Goal: Task Accomplishment & Management: Use online tool/utility

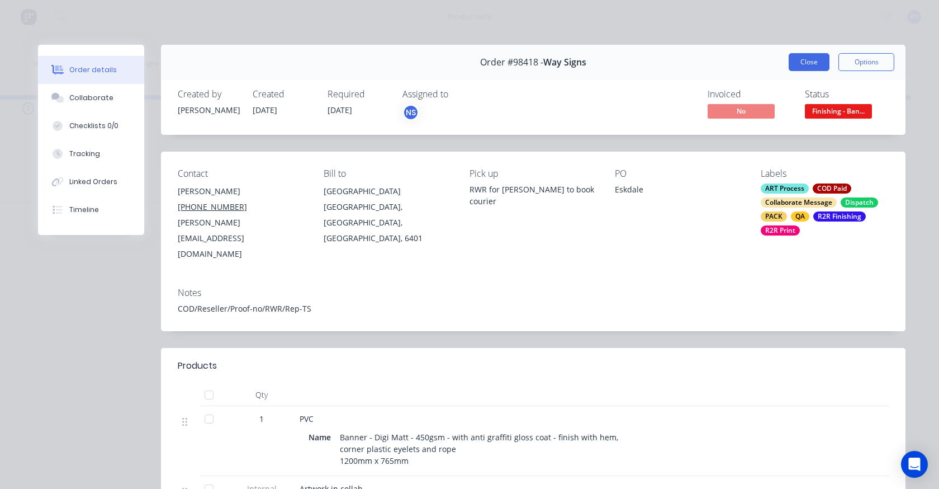
scroll to position [0, 3358]
click at [797, 64] on button "Close" at bounding box center [809, 62] width 41 height 18
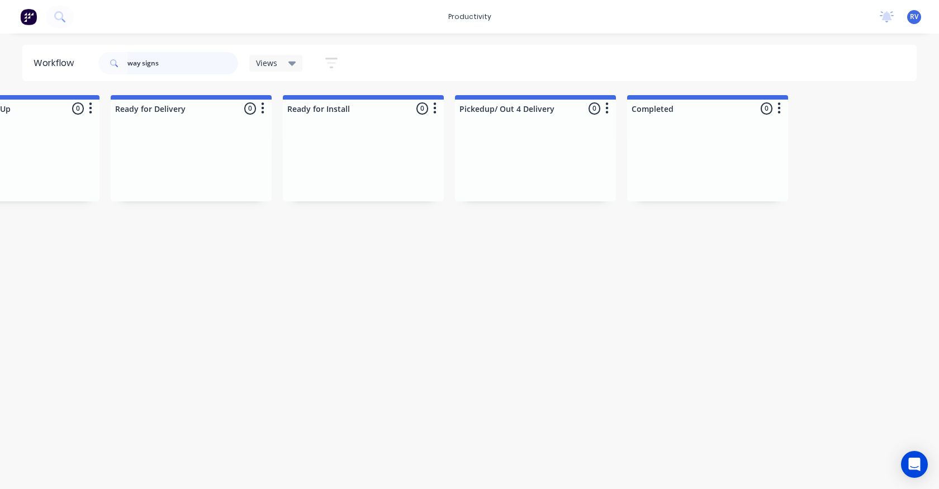
drag, startPoint x: 187, startPoint y: 65, endPoint x: 121, endPoint y: 65, distance: 66.0
click at [121, 65] on div "way signs" at bounding box center [168, 63] width 140 height 22
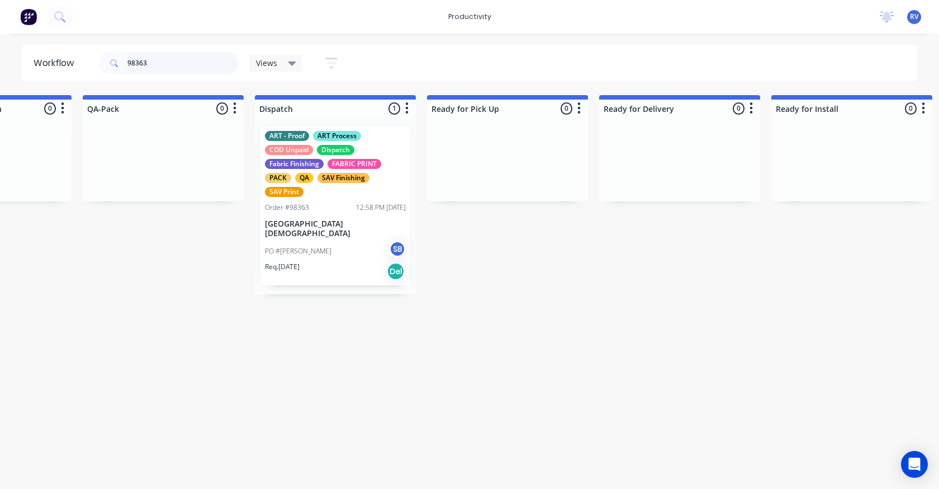
scroll to position [0, 2885]
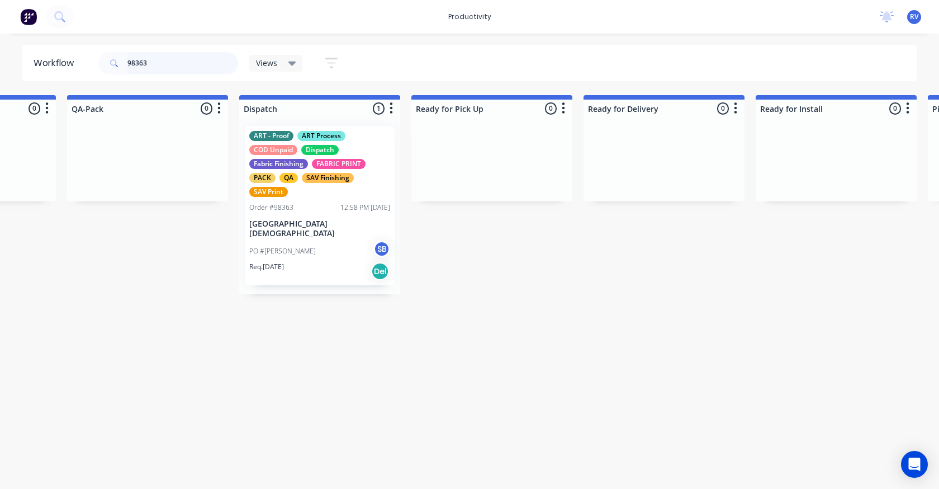
type input "98363"
click at [323, 221] on span "[PERSON_NAME]" at bounding box center [307, 220] width 63 height 12
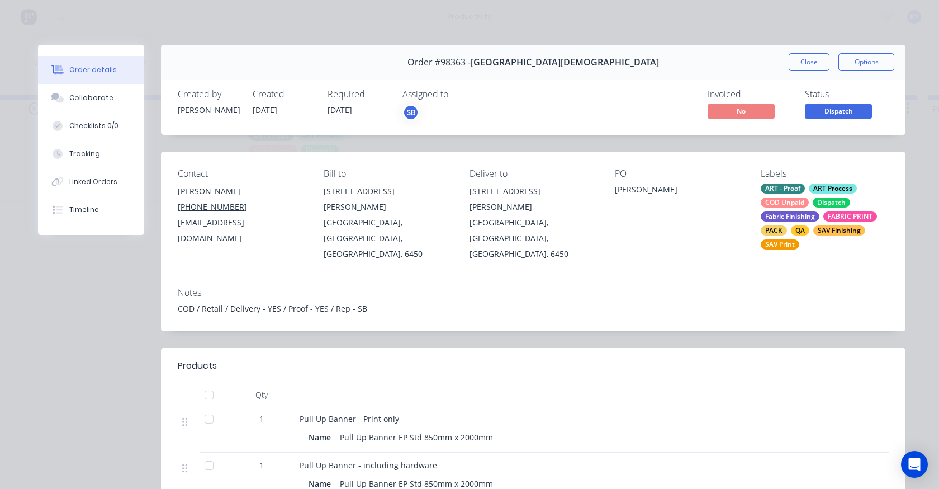
click at [514, 303] on div "COD / Retail / Delivery - YES / Proof - YES / Rep - SB" at bounding box center [533, 309] width 711 height 12
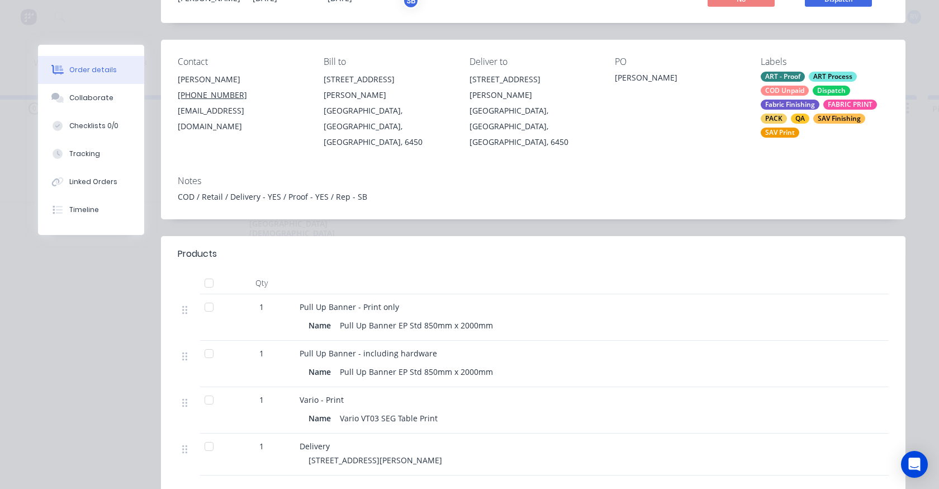
scroll to position [168, 0]
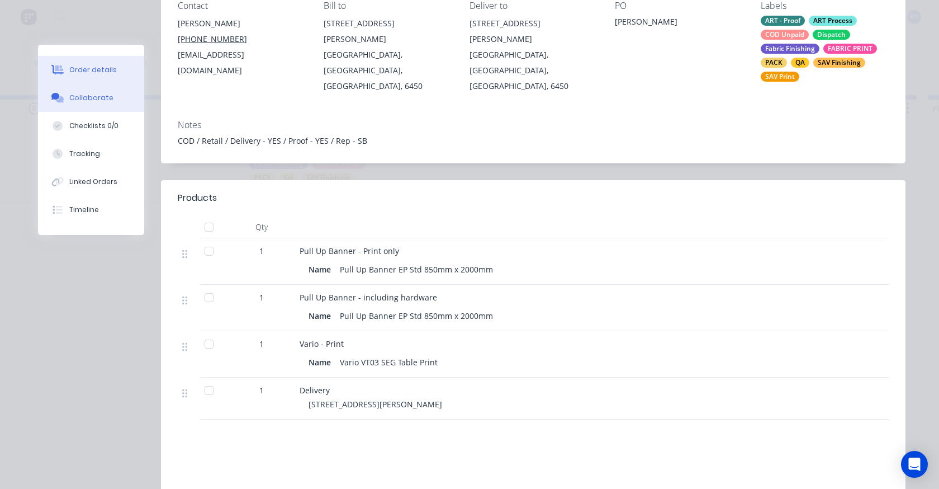
click at [102, 97] on div "Collaborate" at bounding box center [91, 98] width 44 height 10
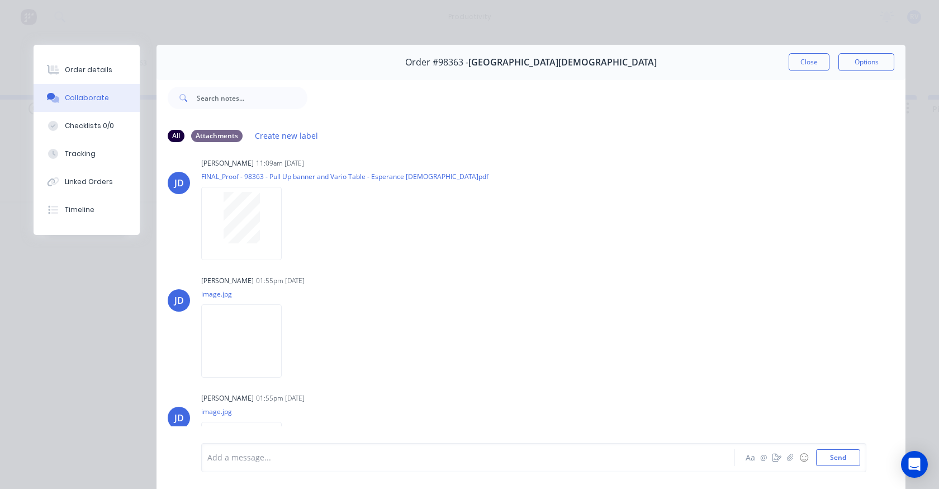
scroll to position [148, 0]
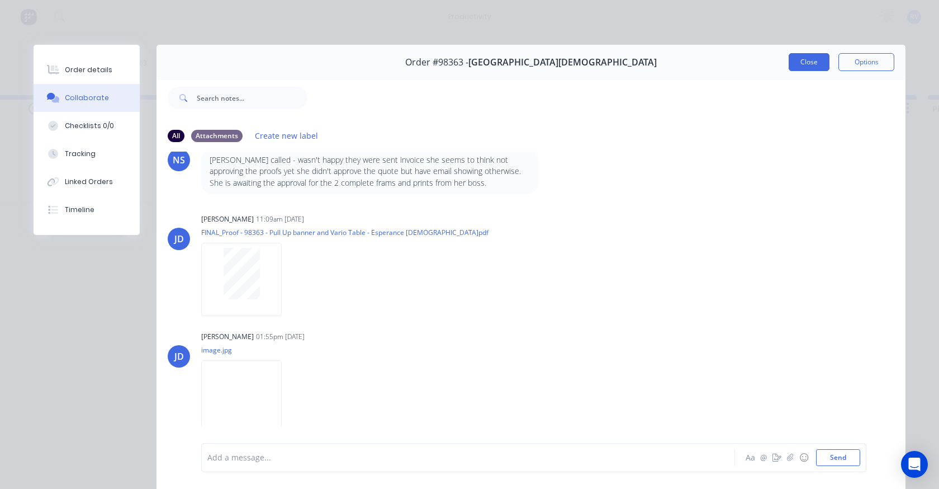
drag, startPoint x: 820, startPoint y: 58, endPoint x: 549, endPoint y: 20, distance: 273.3
click at [819, 58] on button "Close" at bounding box center [809, 62] width 41 height 18
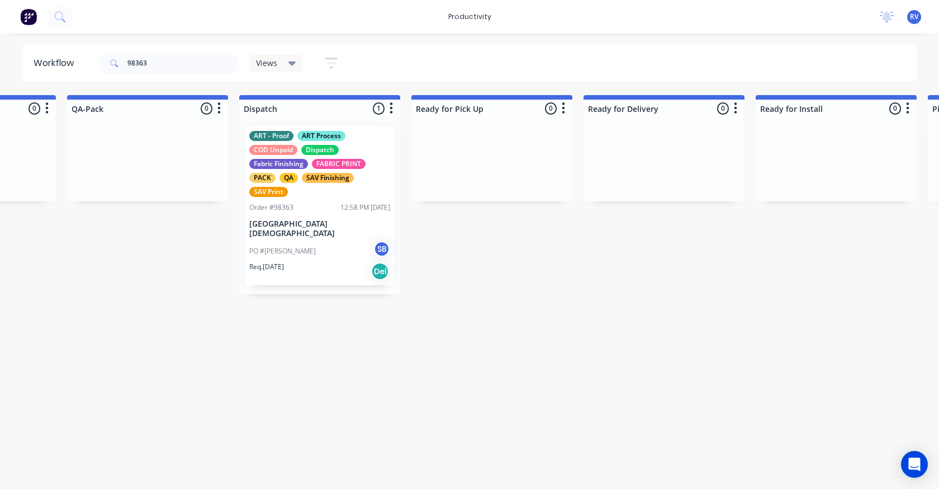
click at [273, 67] on span "Views" at bounding box center [266, 63] width 21 height 12
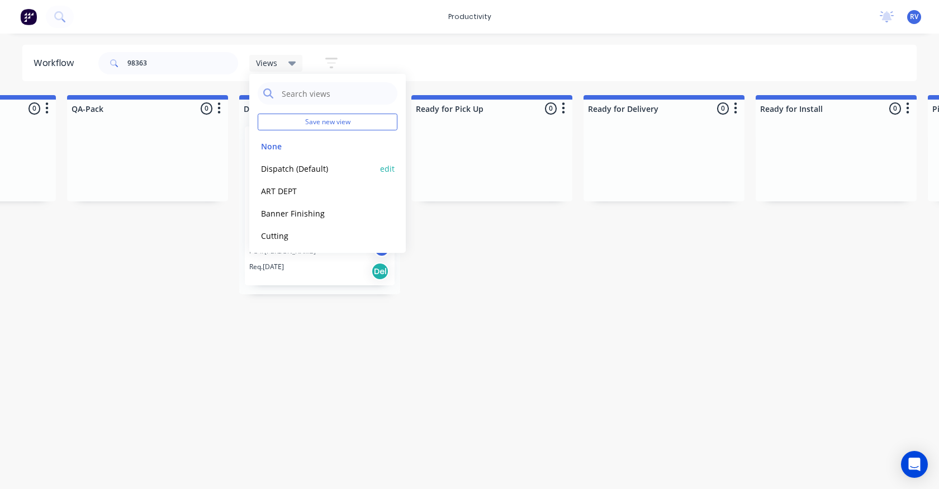
click at [291, 167] on button "Dispatch (Default)" at bounding box center [317, 168] width 119 height 13
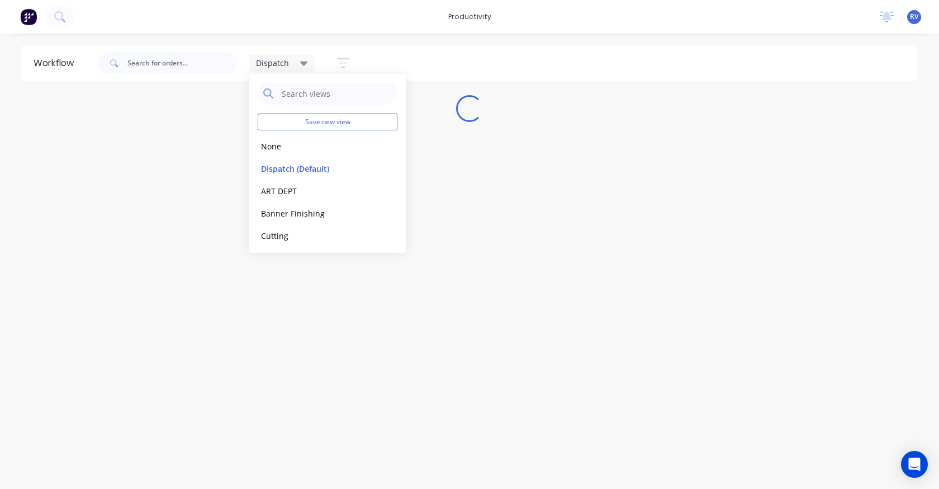
scroll to position [0, 0]
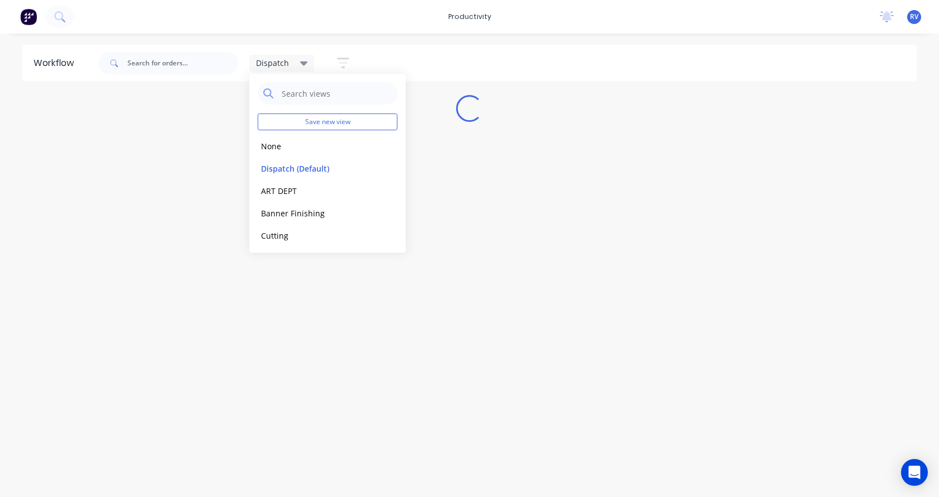
click at [133, 303] on div "Workflow Dispatch Save new view None edit Dispatch (Default) edit ART DEPT edit…" at bounding box center [469, 260] width 939 height 430
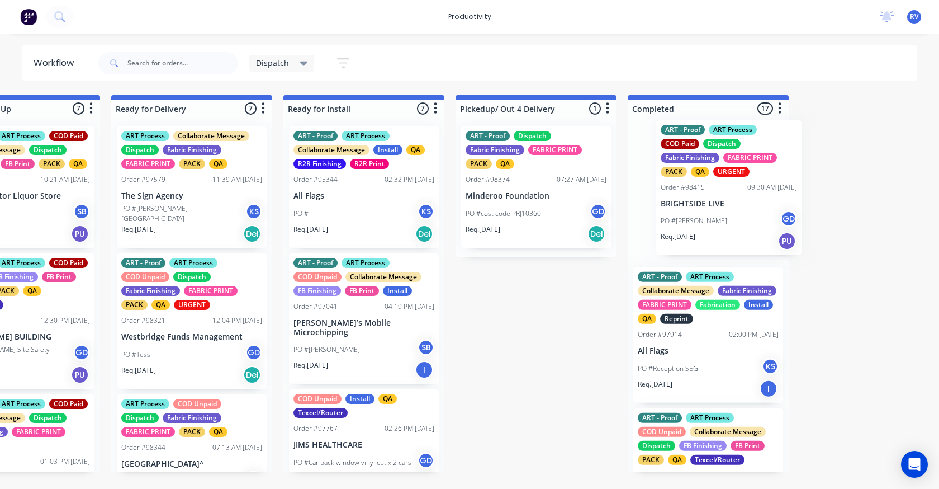
scroll to position [0, 1119]
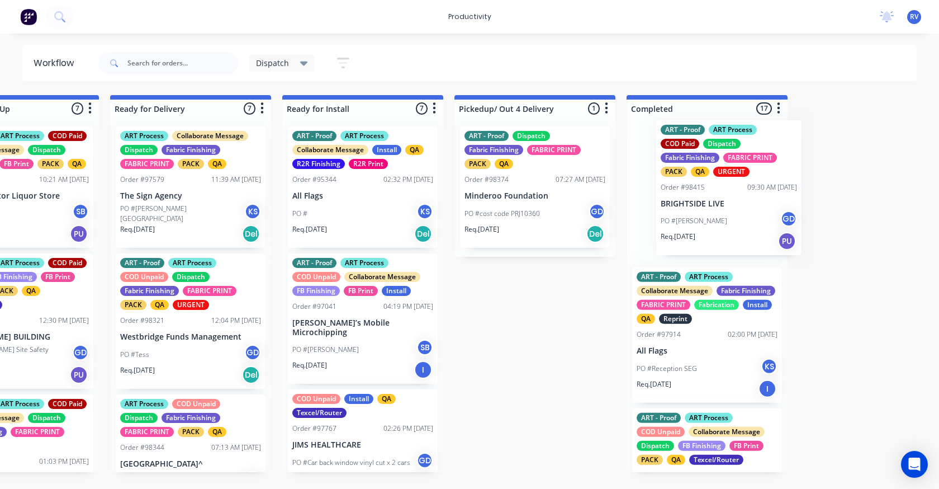
drag, startPoint x: 277, startPoint y: 385, endPoint x: 688, endPoint y: 201, distance: 449.5
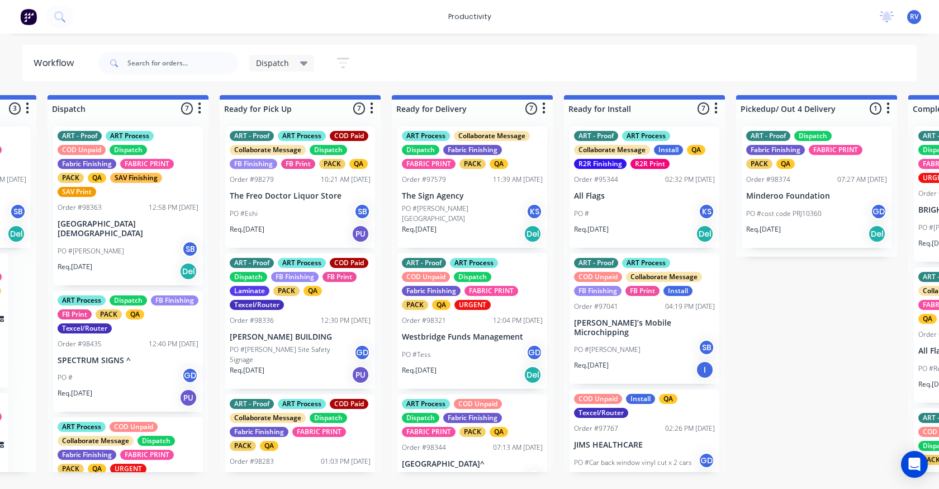
scroll to position [0, 830]
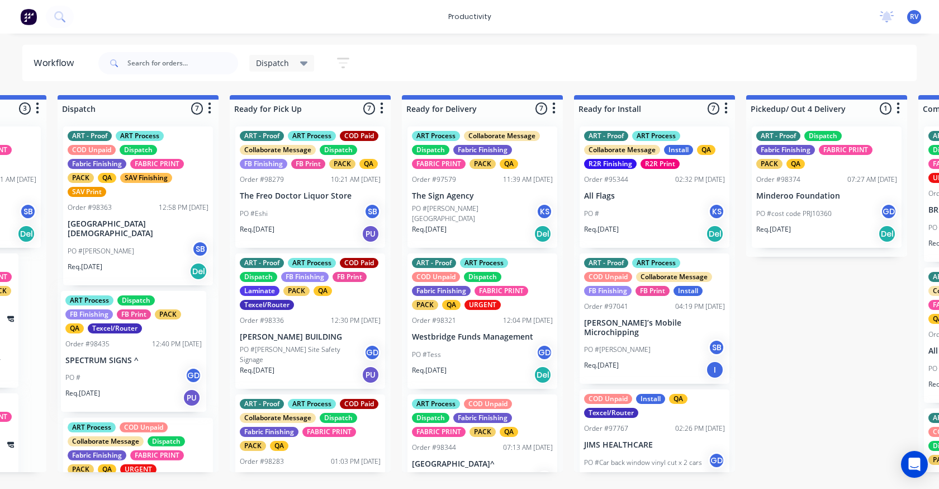
click at [129, 347] on div "ART - Proof ART Process COD Unpaid Dispatch Fabric Finishing FABRIC PRINT PACK …" at bounding box center [138, 294] width 161 height 355
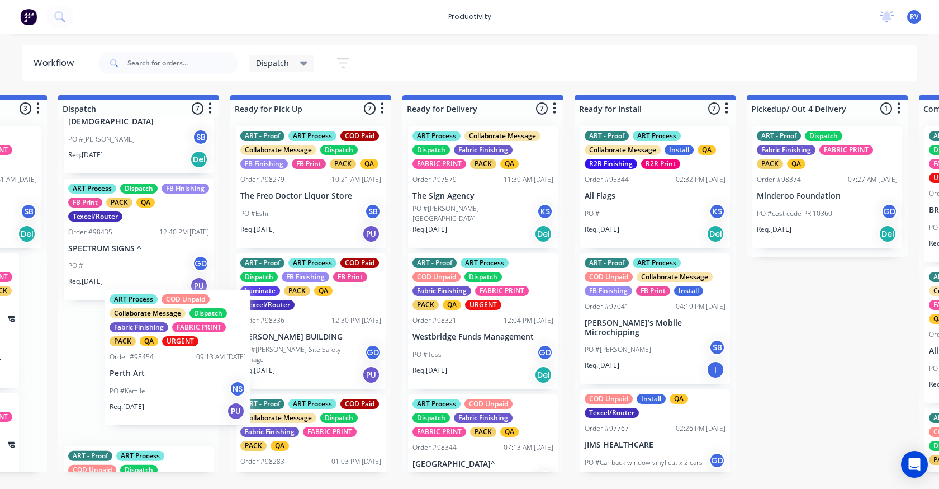
scroll to position [0, 824]
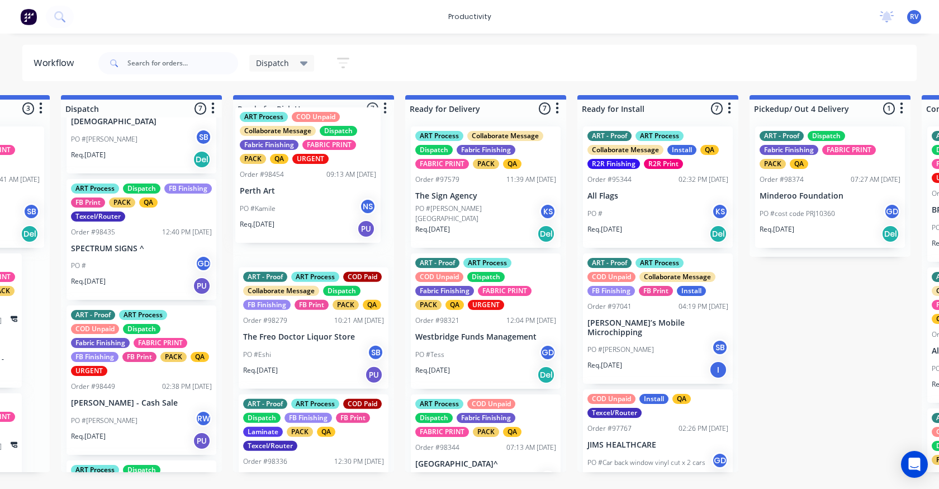
drag, startPoint x: 119, startPoint y: 375, endPoint x: 295, endPoint y: 175, distance: 265.9
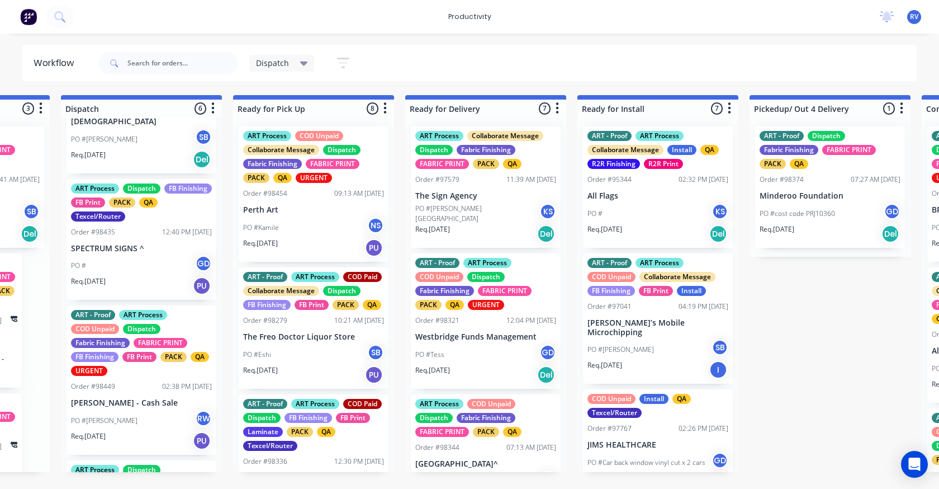
click at [143, 390] on div "Order #98449 02:38 PM [DATE]" at bounding box center [141, 386] width 141 height 10
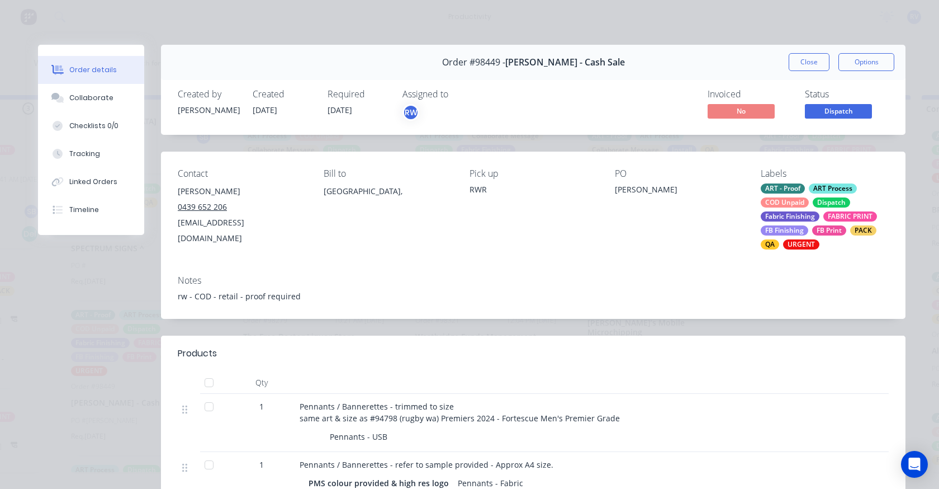
drag, startPoint x: 794, startPoint y: 65, endPoint x: 766, endPoint y: 225, distance: 162.3
click at [796, 73] on div "Order #98449 - [PERSON_NAME] - Cash Sale Close Options" at bounding box center [533, 62] width 745 height 35
click at [818, 63] on button "Close" at bounding box center [809, 62] width 41 height 18
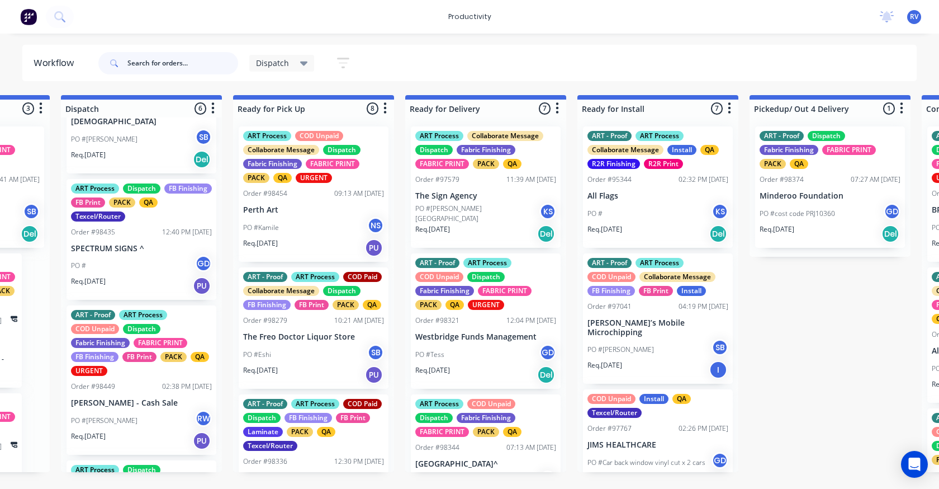
click at [162, 64] on input "text" at bounding box center [182, 63] width 111 height 22
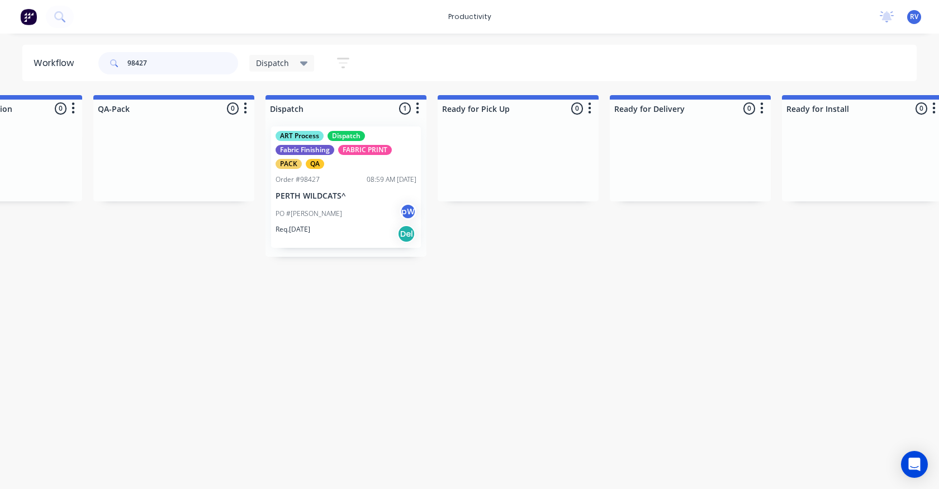
scroll to position [0, 643]
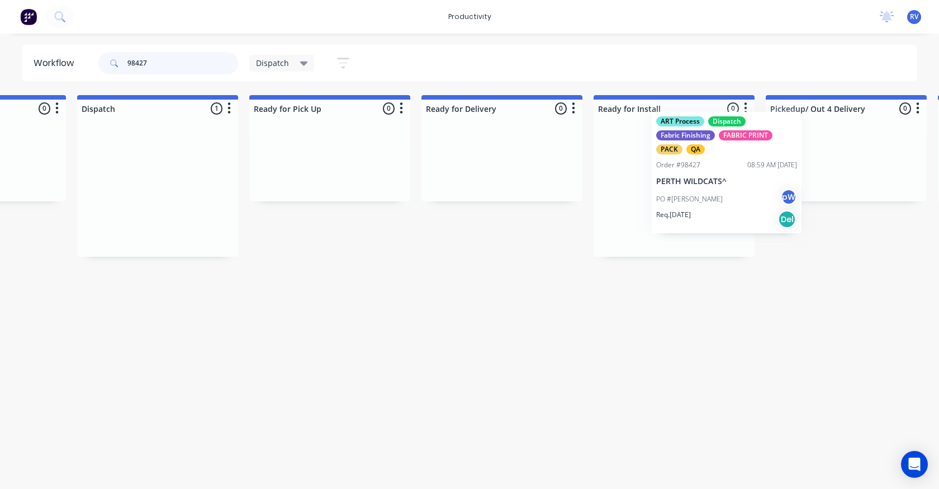
drag, startPoint x: 271, startPoint y: 162, endPoint x: 646, endPoint y: 140, distance: 375.8
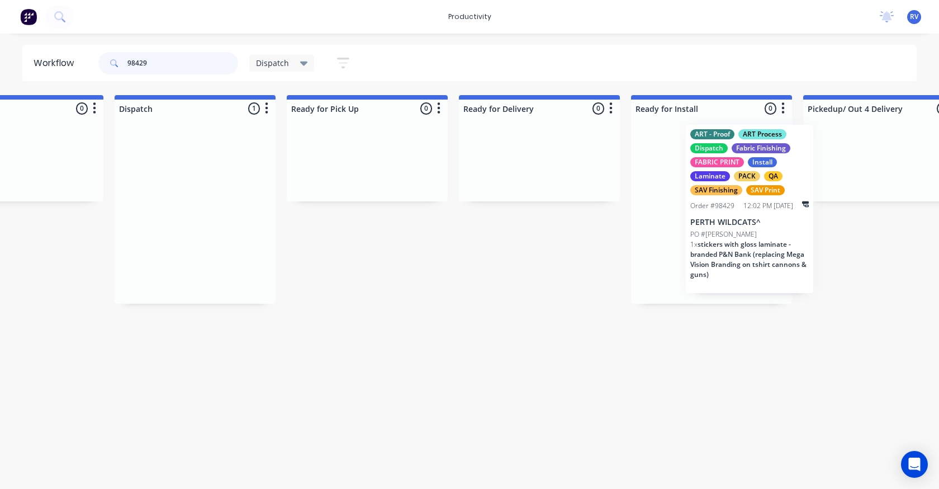
scroll to position [0, 776]
drag, startPoint x: 382, startPoint y: 237, endPoint x: 688, endPoint y: 233, distance: 305.9
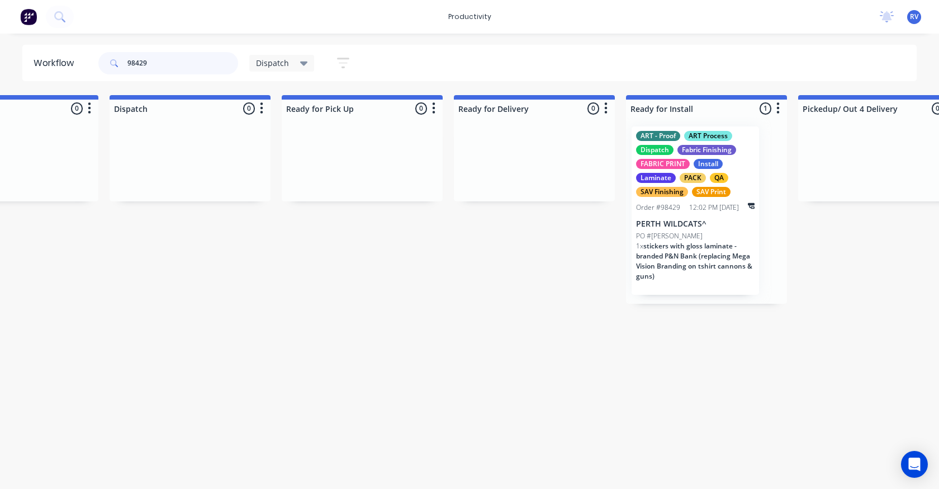
type input "98429"
click at [266, 63] on span "Dispatch" at bounding box center [272, 63] width 33 height 12
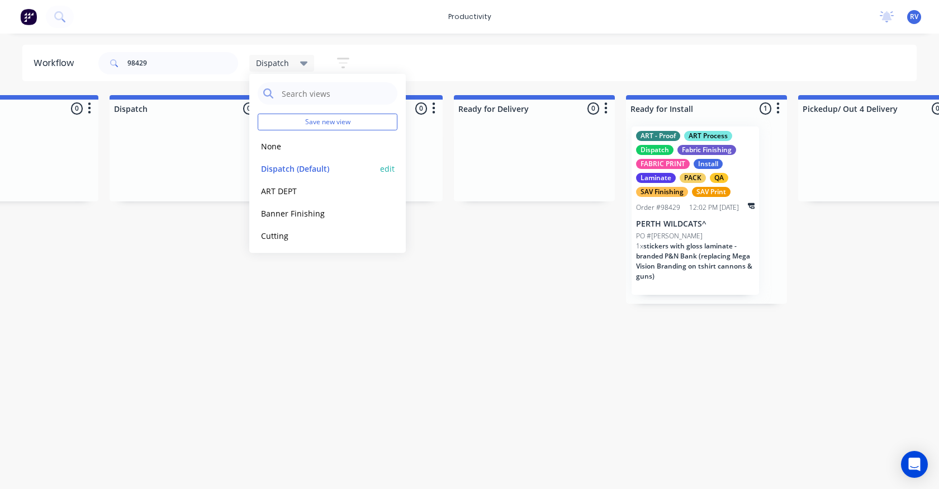
click at [280, 169] on button "Dispatch (Default)" at bounding box center [317, 168] width 119 height 13
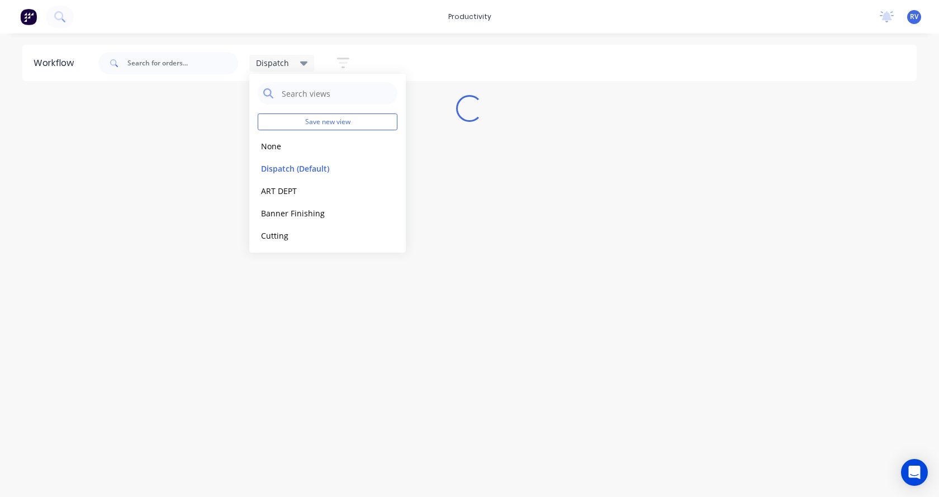
drag, startPoint x: 295, startPoint y: 361, endPoint x: 308, endPoint y: 341, distance: 24.4
click at [304, 349] on div "Workflow Dispatch Save new view None edit Dispatch (Default) edit ART DEPT edit…" at bounding box center [469, 260] width 939 height 430
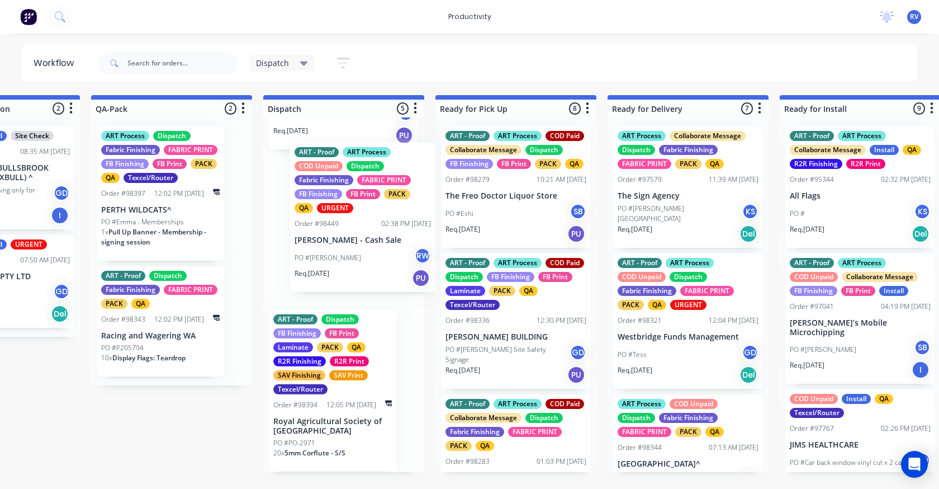
scroll to position [387, 0]
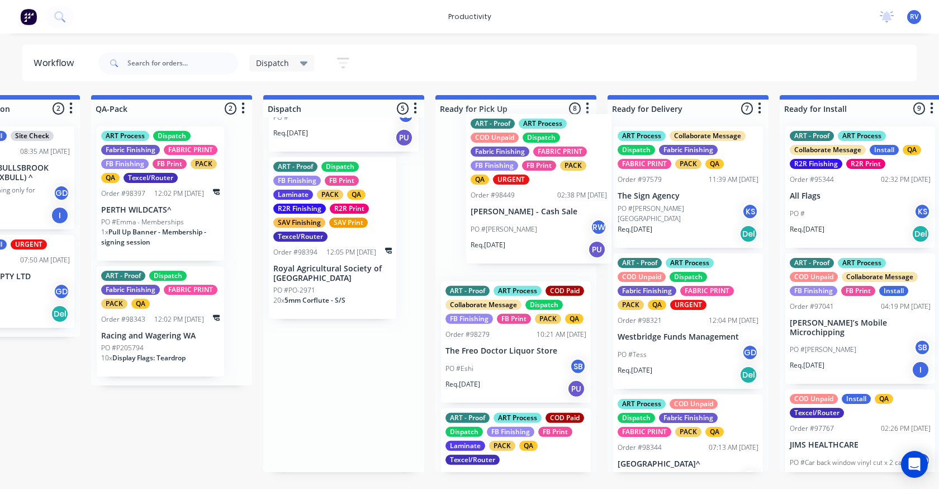
drag, startPoint x: 318, startPoint y: 255, endPoint x: 518, endPoint y: 209, distance: 205.5
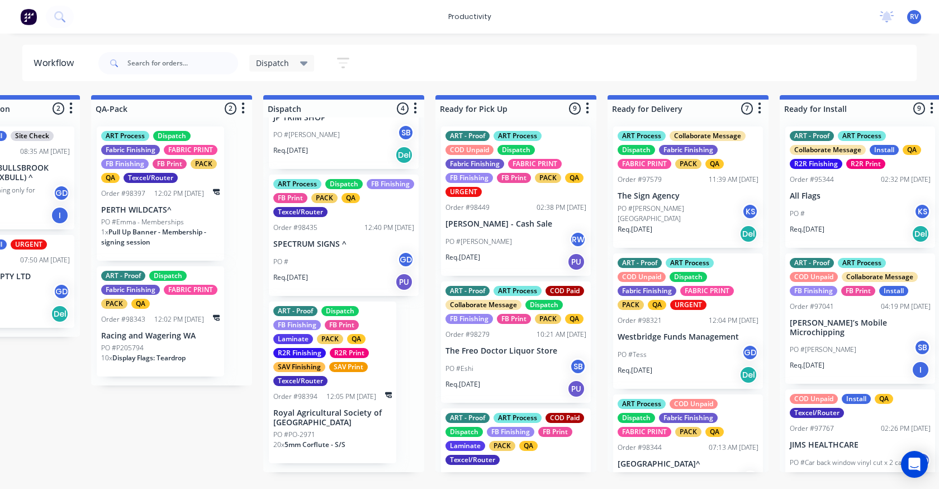
scroll to position [234, 0]
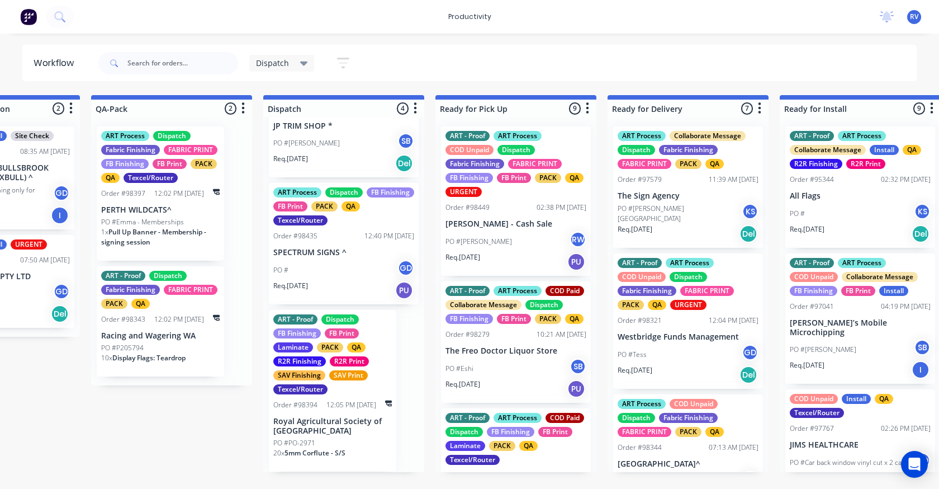
click at [277, 60] on span "Dispatch" at bounding box center [272, 63] width 33 height 12
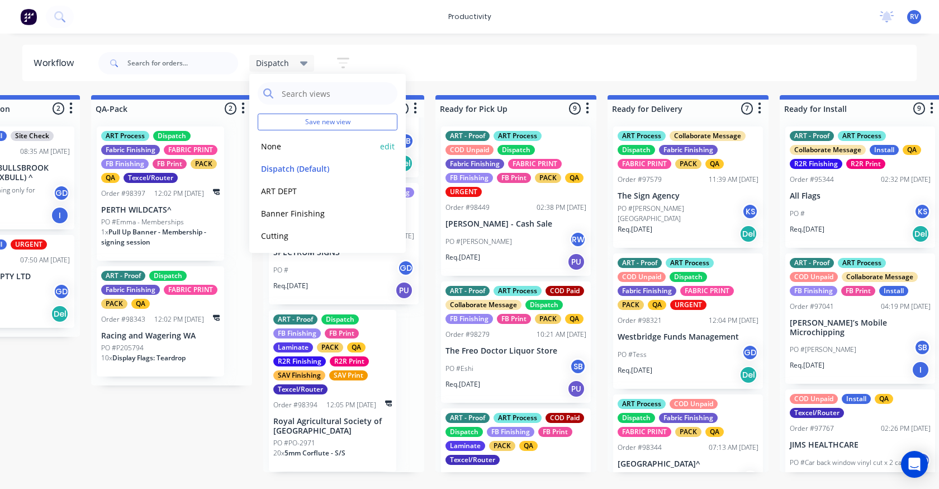
click at [276, 156] on div "Save new view None edit Dispatch (Default) edit ART DEPT edit Banner Finishing …" at bounding box center [327, 163] width 157 height 179
click at [275, 150] on button "None" at bounding box center [317, 146] width 119 height 13
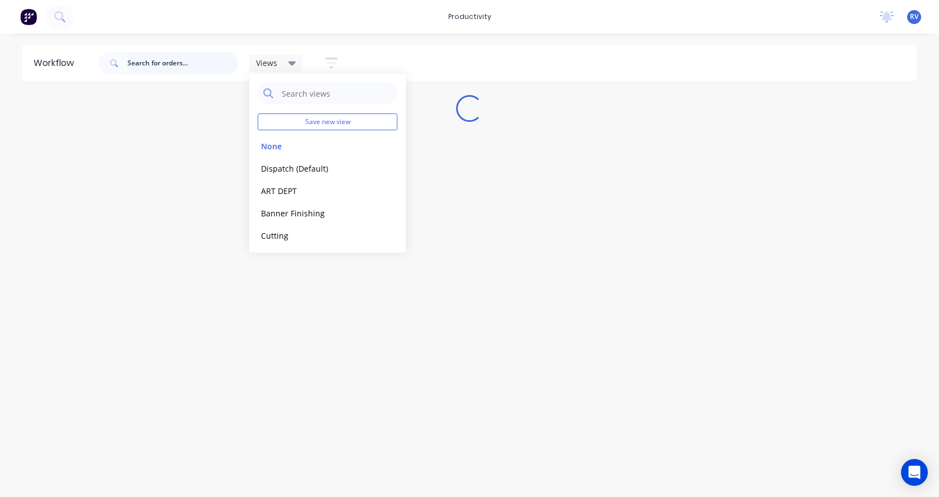
click at [157, 71] on input "text" at bounding box center [182, 63] width 111 height 22
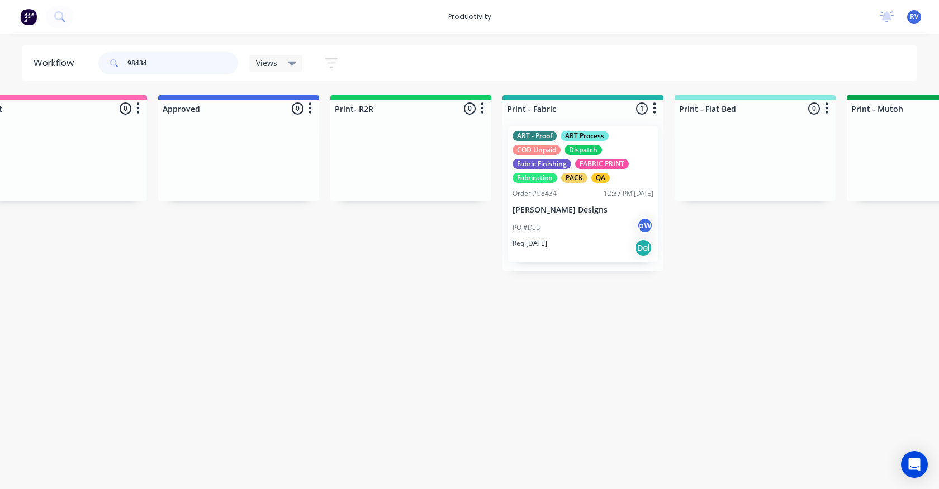
scroll to position [0, 1270]
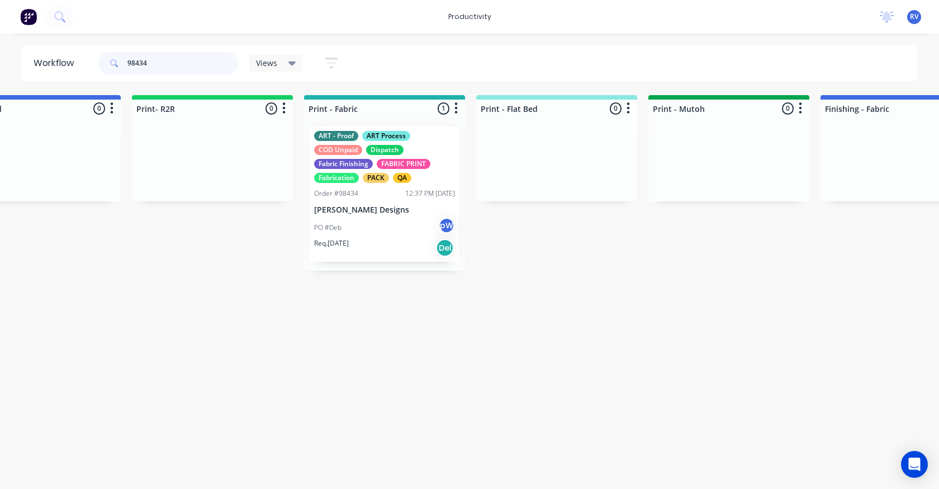
type input "98434"
click at [377, 237] on div "PO #Deb pW" at bounding box center [384, 227] width 141 height 21
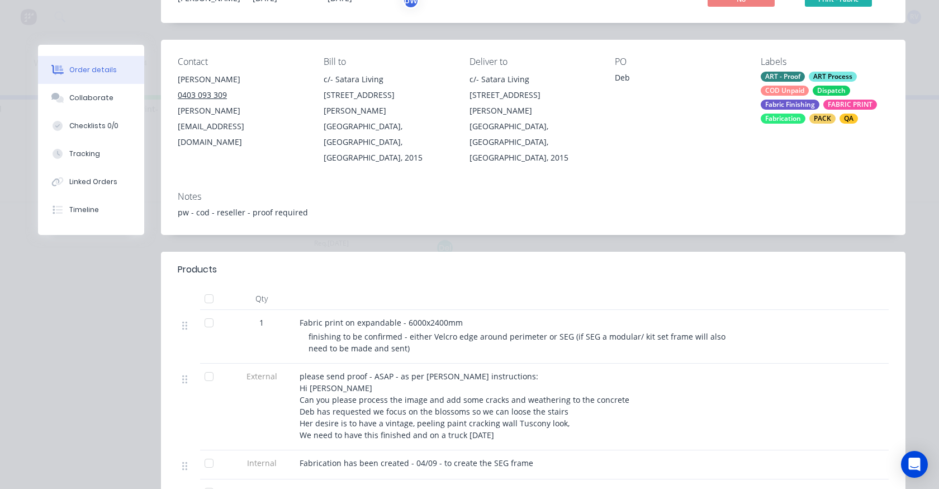
scroll to position [168, 0]
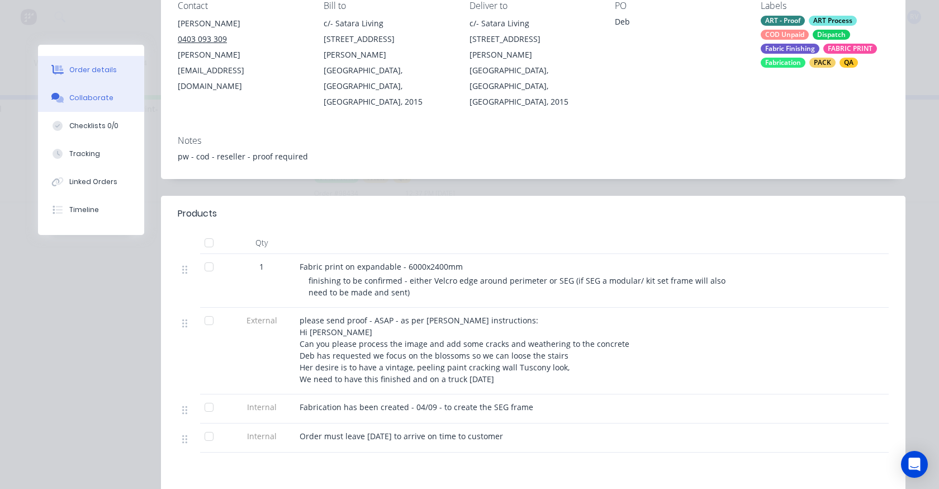
click at [101, 97] on div "Collaborate" at bounding box center [91, 98] width 44 height 10
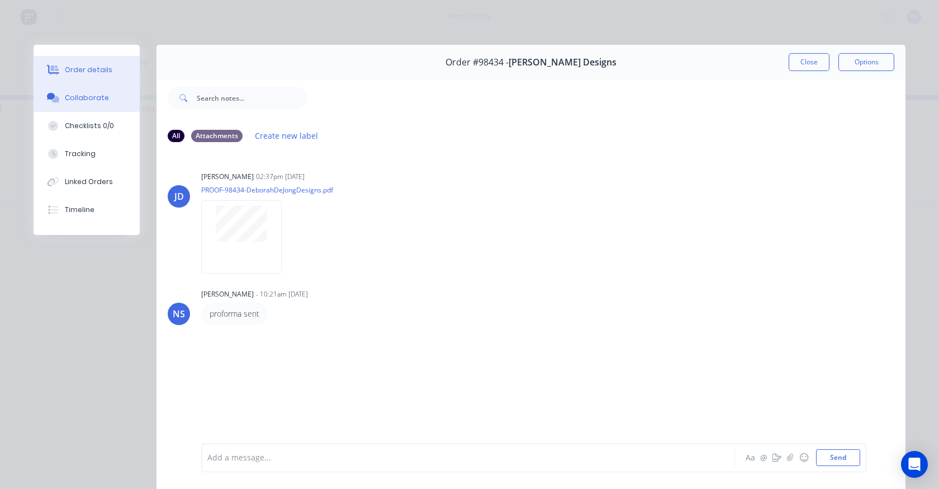
click at [86, 62] on button "Order details" at bounding box center [87, 70] width 106 height 28
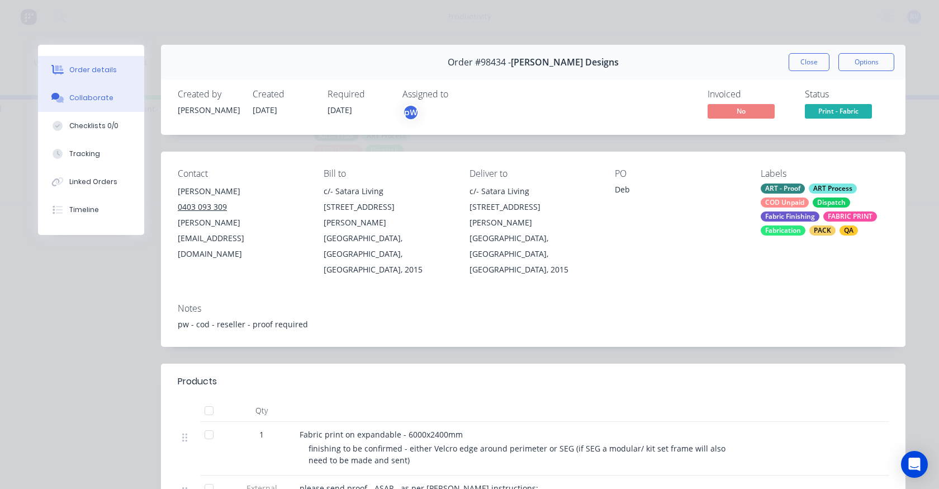
click at [83, 95] on div "Collaborate" at bounding box center [91, 98] width 44 height 10
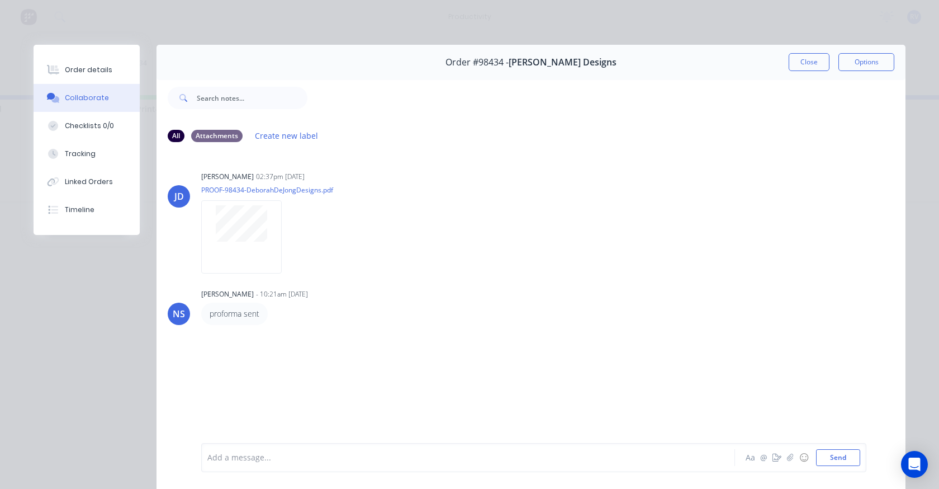
click at [797, 65] on button "Close" at bounding box center [809, 62] width 41 height 18
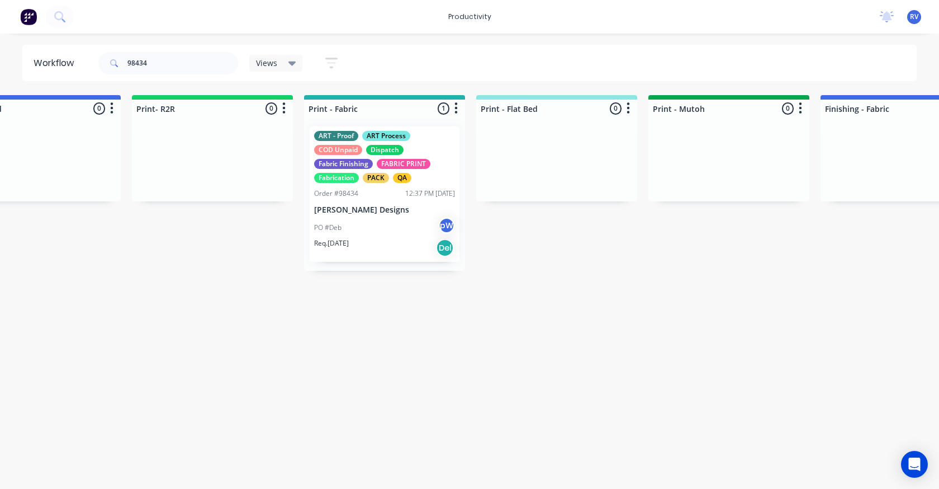
click at [268, 64] on span "Views" at bounding box center [266, 63] width 21 height 12
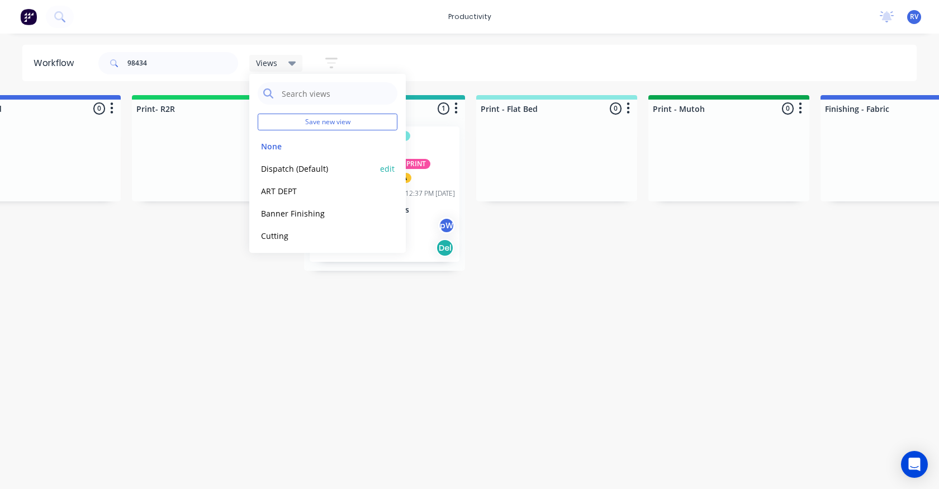
click at [280, 167] on button "Dispatch (Default)" at bounding box center [317, 168] width 119 height 13
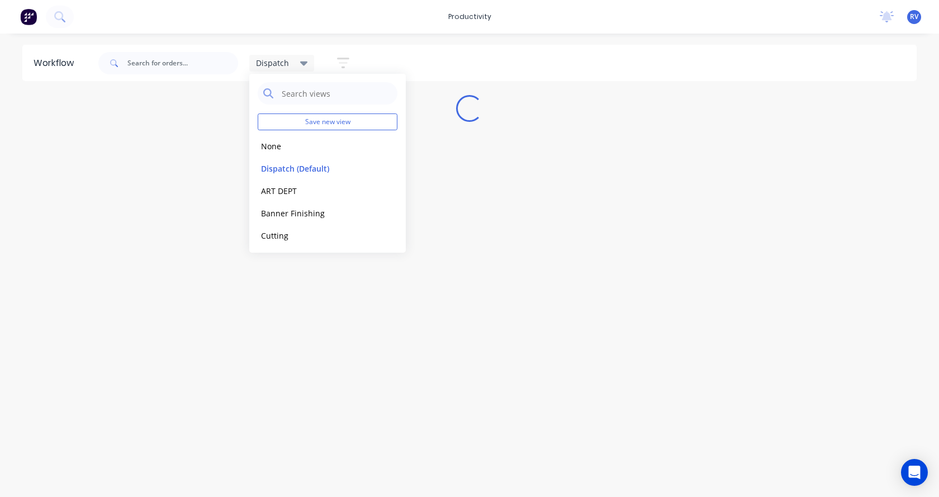
click at [150, 246] on div "Workflow Dispatch Save new view None edit Dispatch (Default) edit ART DEPT edit…" at bounding box center [469, 260] width 939 height 430
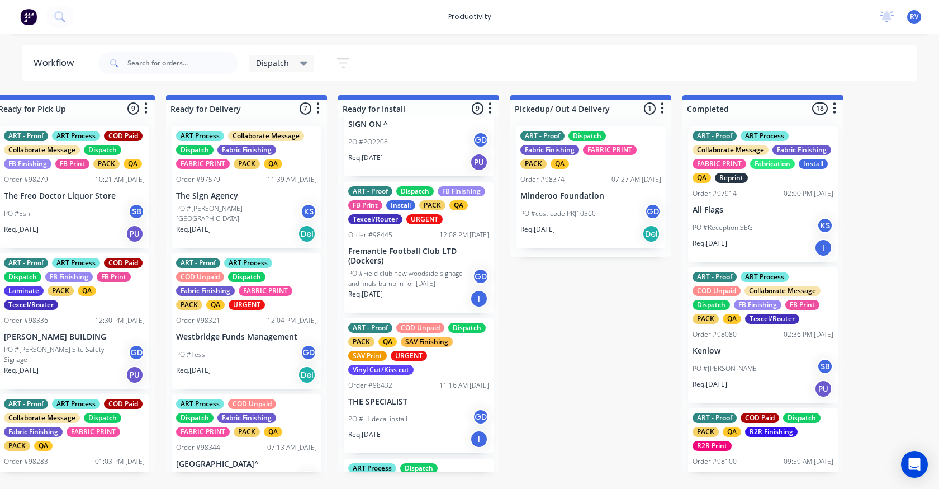
scroll to position [280, 0]
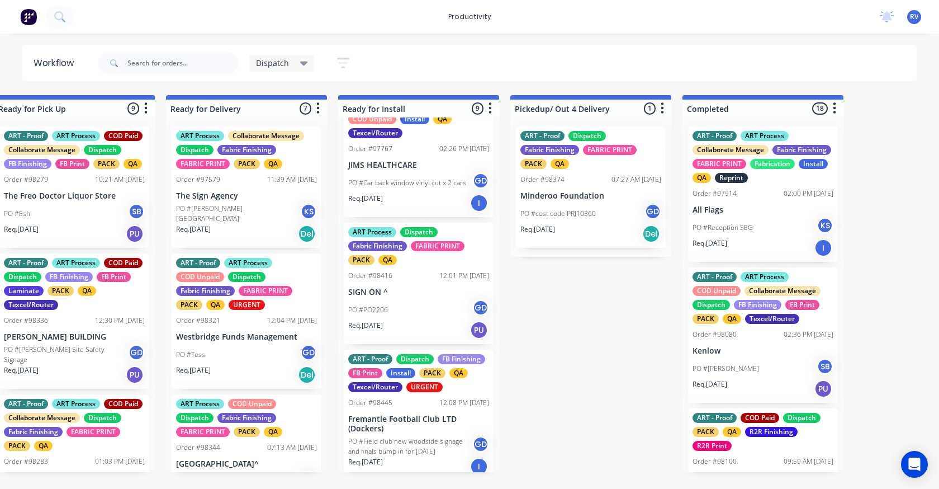
click at [401, 287] on p "SIGN ON ^" at bounding box center [418, 292] width 141 height 10
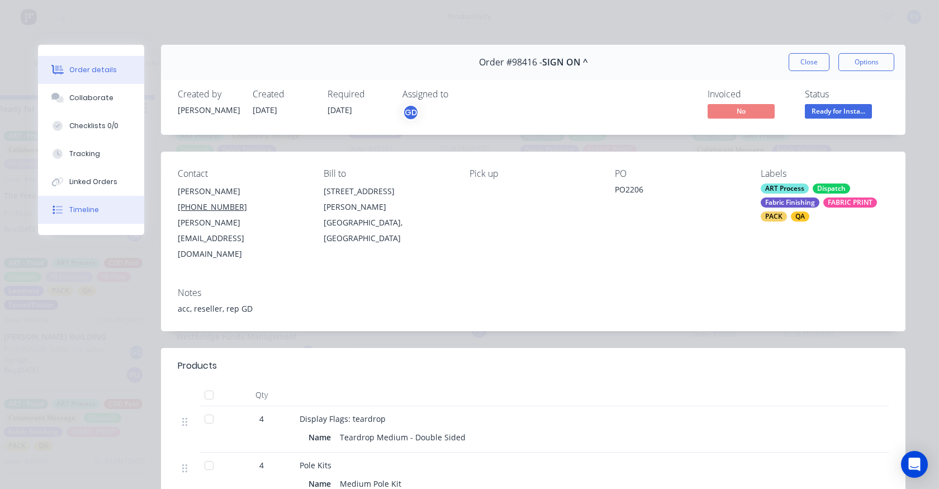
click at [81, 214] on button "Timeline" at bounding box center [91, 210] width 106 height 28
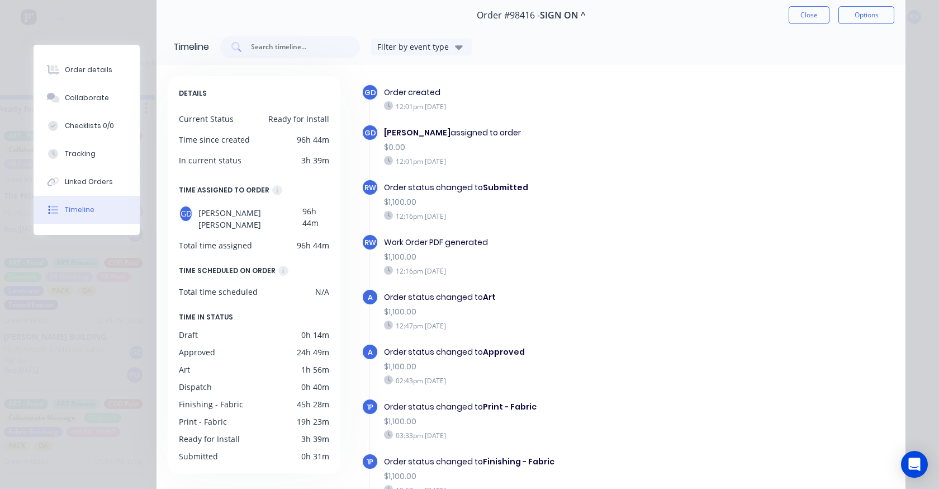
scroll to position [0, 0]
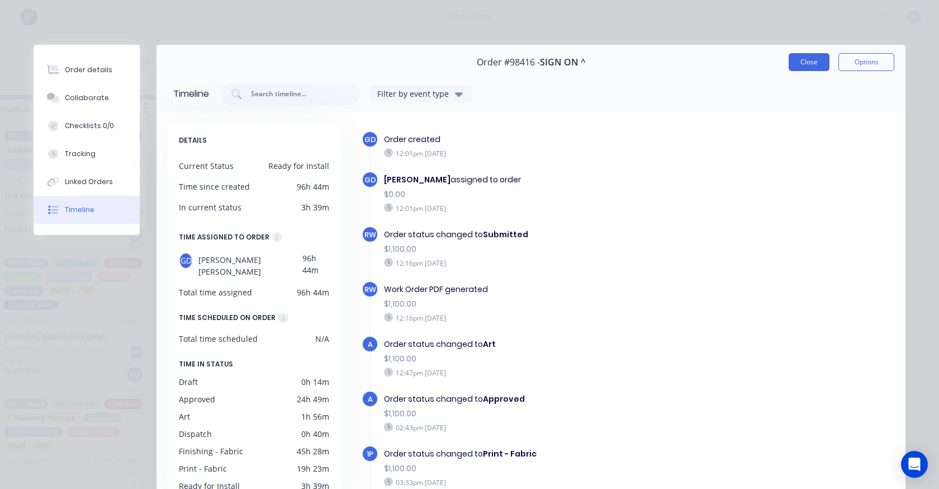
drag, startPoint x: 810, startPoint y: 62, endPoint x: 802, endPoint y: 64, distance: 8.0
click at [810, 61] on button "Close" at bounding box center [809, 62] width 41 height 18
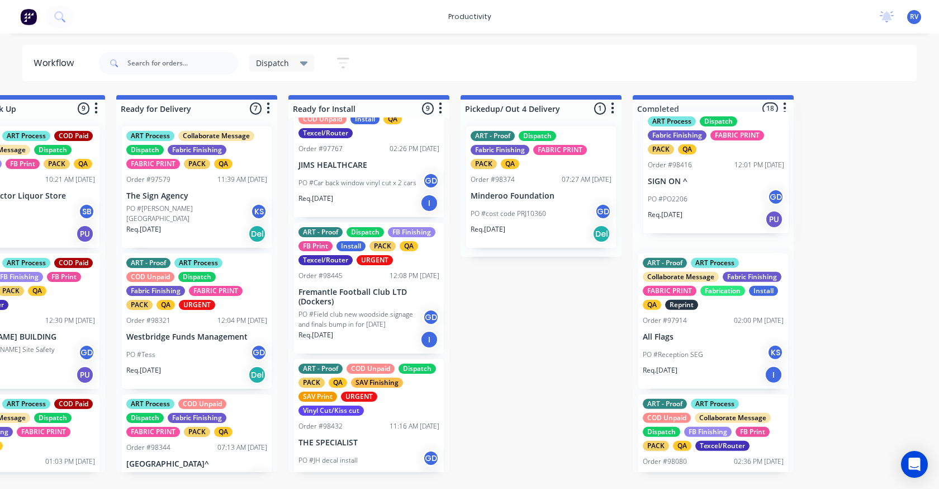
drag, startPoint x: 371, startPoint y: 291, endPoint x: 672, endPoint y: 188, distance: 318.5
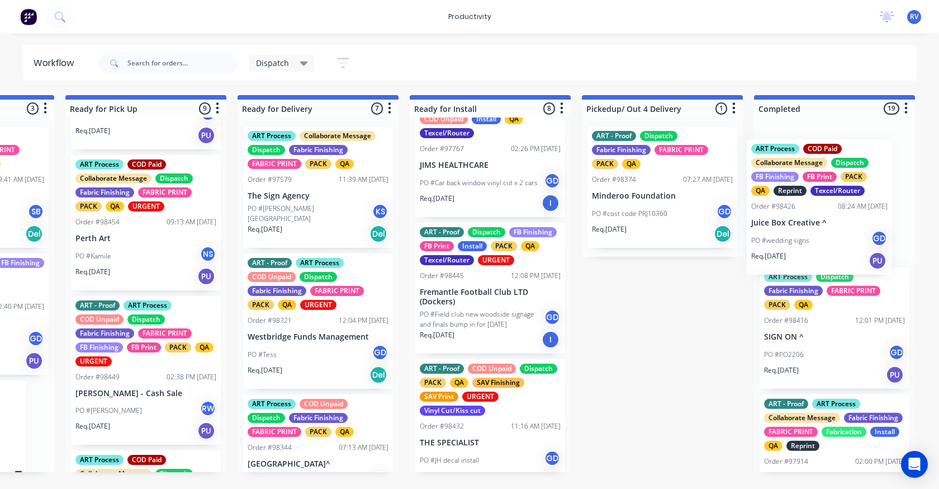
scroll to position [0, 1074]
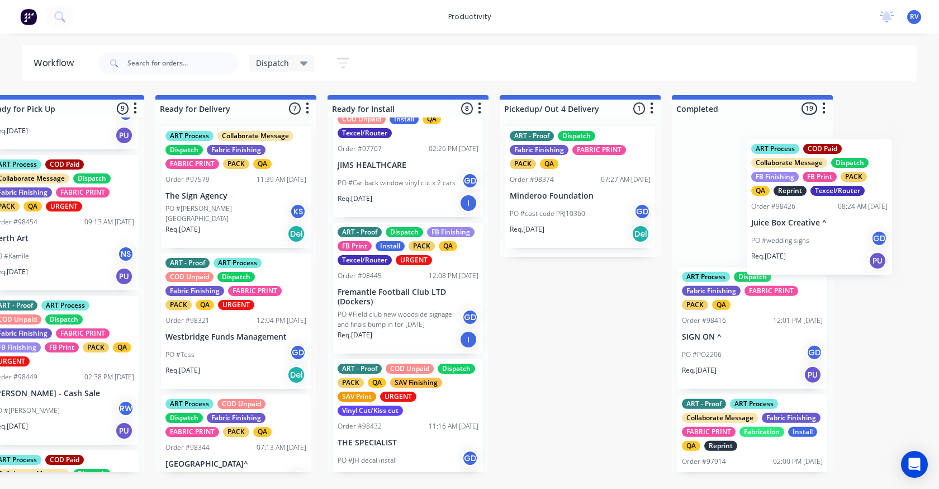
drag, startPoint x: 311, startPoint y: 242, endPoint x: 736, endPoint y: 197, distance: 427.9
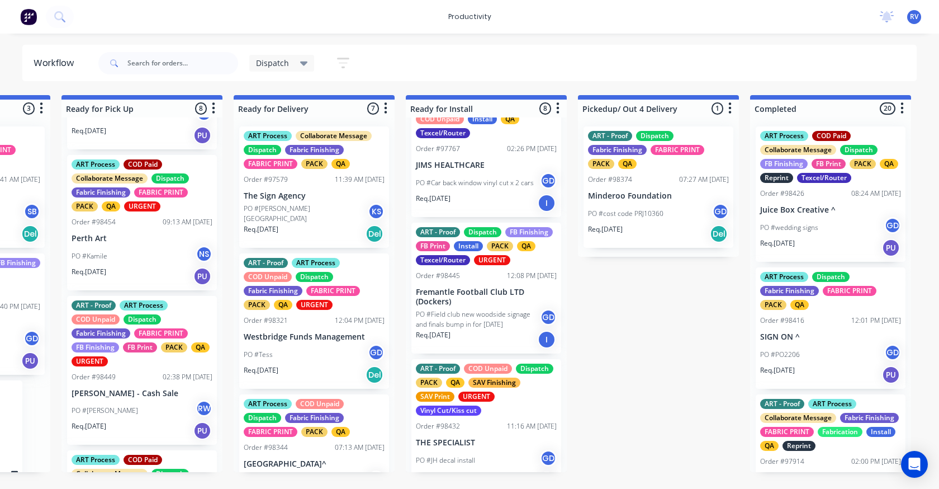
scroll to position [734, 0]
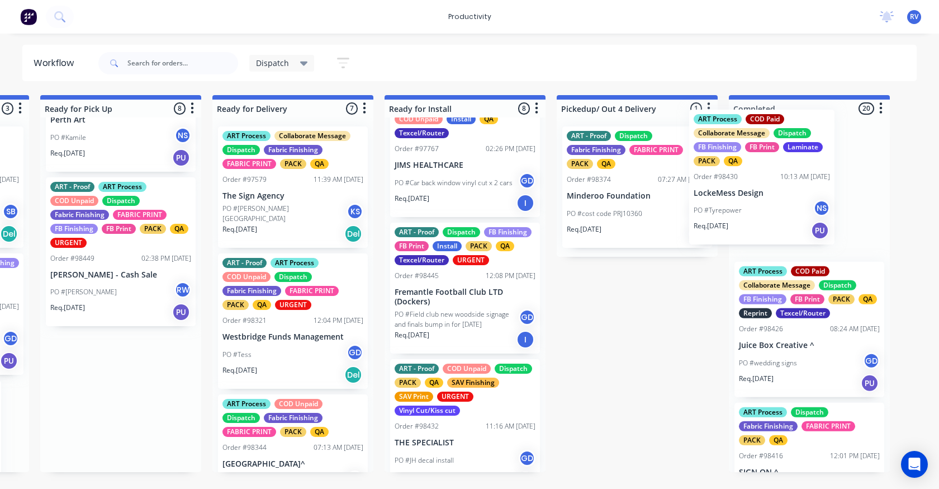
drag, startPoint x: 149, startPoint y: 417, endPoint x: 777, endPoint y: 190, distance: 667.2
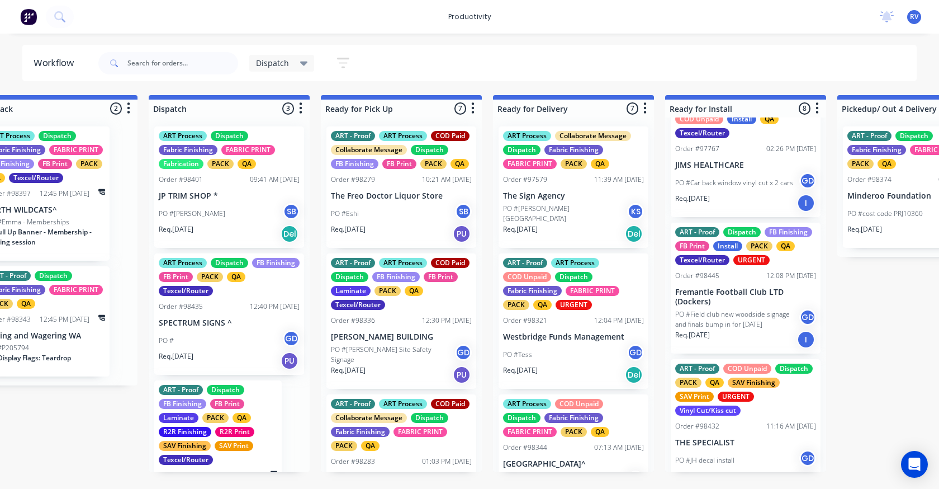
scroll to position [0, 614]
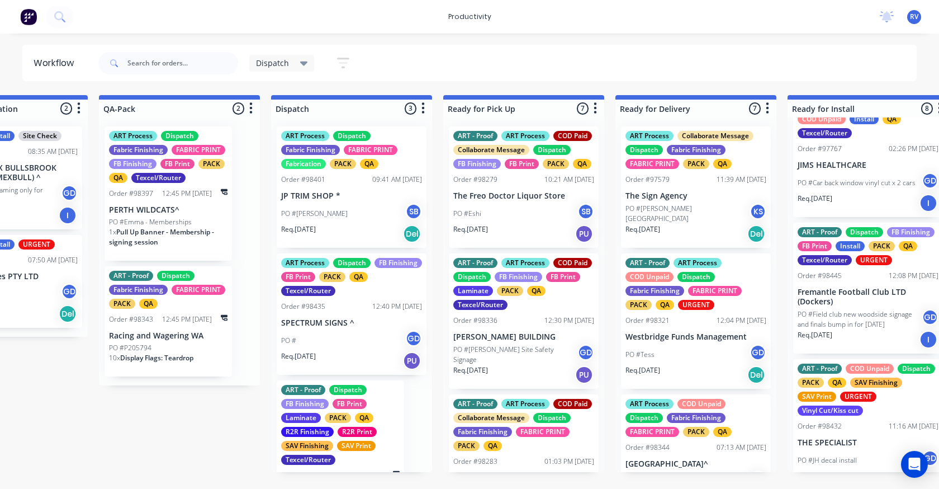
drag, startPoint x: 276, startPoint y: 60, endPoint x: 275, endPoint y: 67, distance: 6.8
click at [276, 60] on span "Dispatch" at bounding box center [272, 63] width 33 height 12
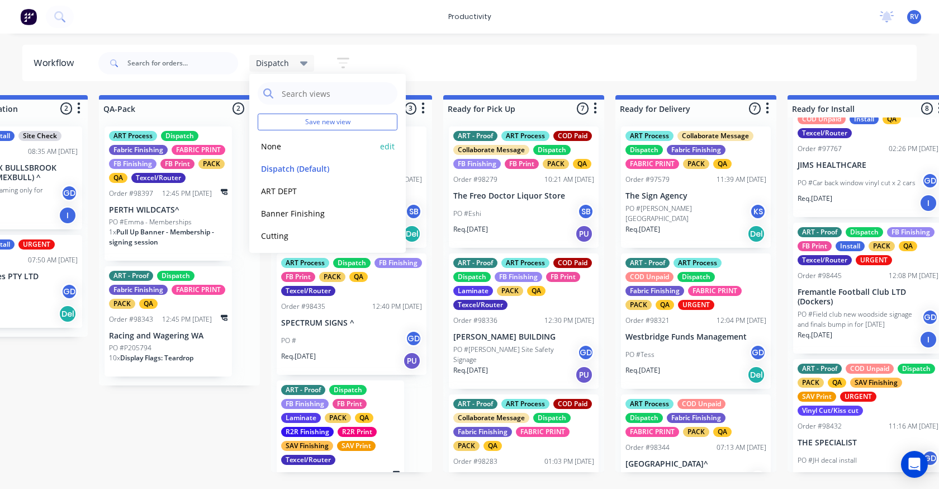
click at [281, 143] on button "None" at bounding box center [317, 146] width 119 height 13
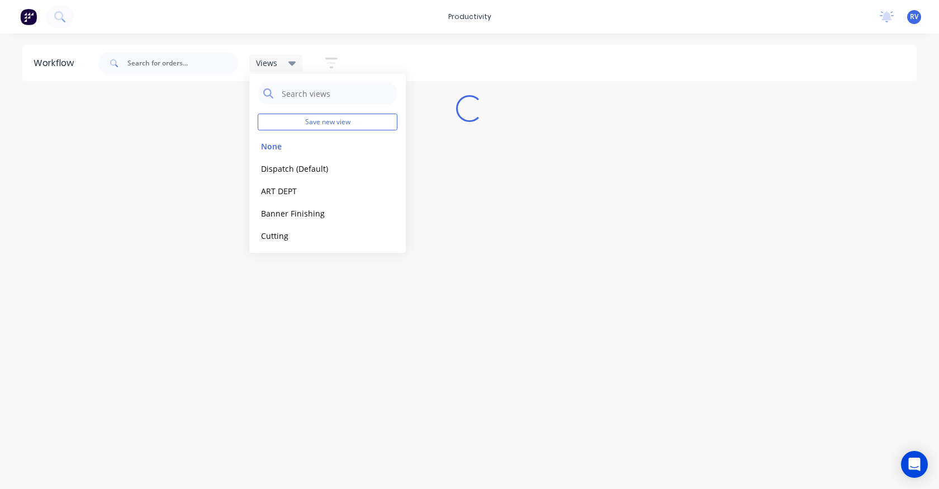
scroll to position [0, 0]
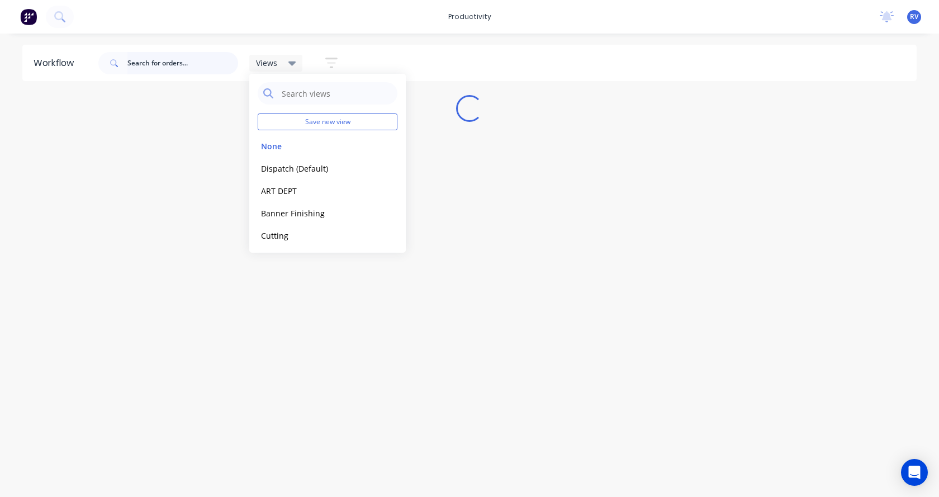
drag, startPoint x: 178, startPoint y: 63, endPoint x: 218, endPoint y: 82, distance: 44.5
click at [178, 63] on input "text" at bounding box center [182, 63] width 111 height 22
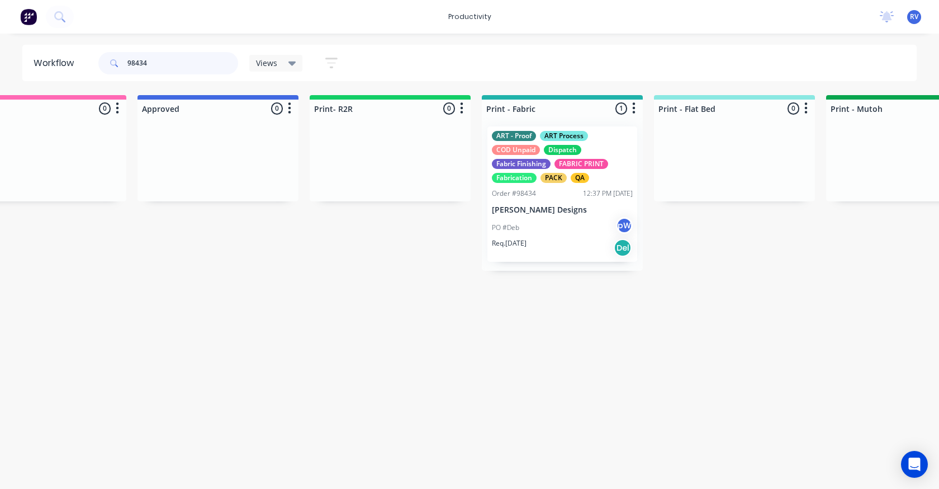
scroll to position [0, 1118]
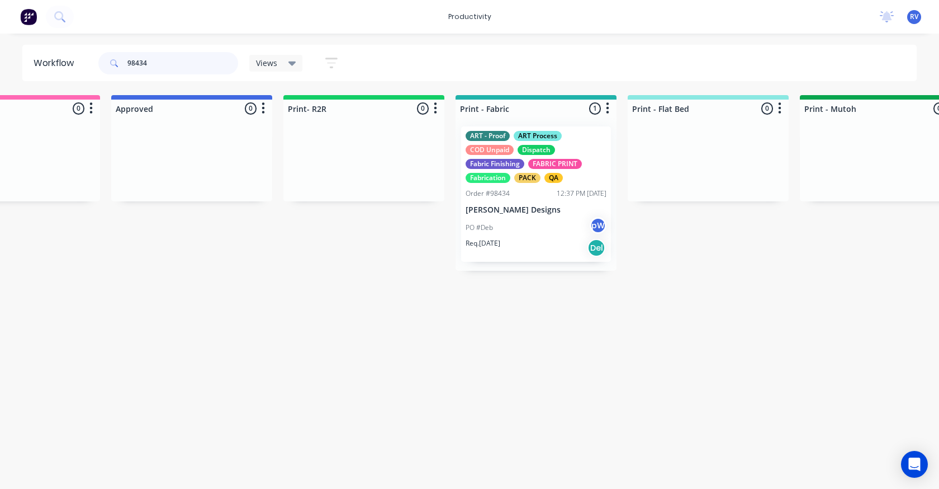
type input "98434"
click at [527, 221] on div "PO #Deb pW" at bounding box center [536, 227] width 141 height 21
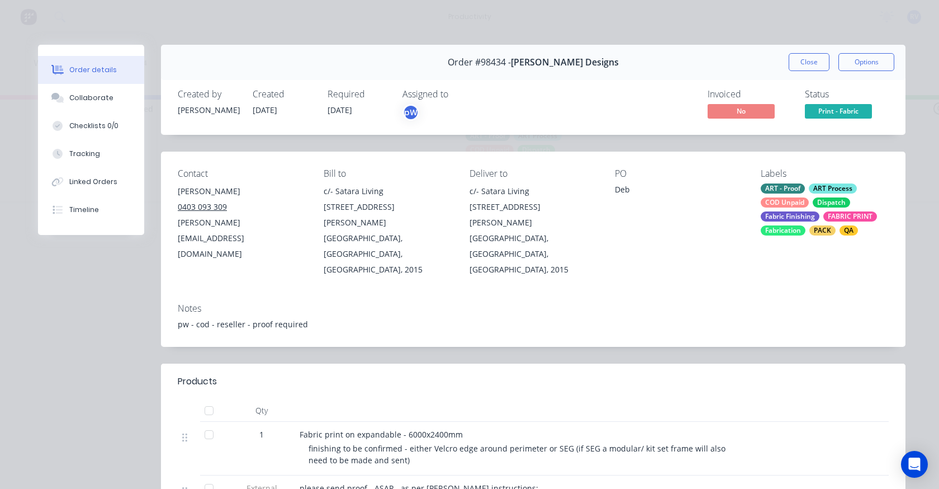
drag, startPoint x: 788, startPoint y: 65, endPoint x: 764, endPoint y: 65, distance: 24.1
click at [790, 64] on button "Close" at bounding box center [809, 62] width 41 height 18
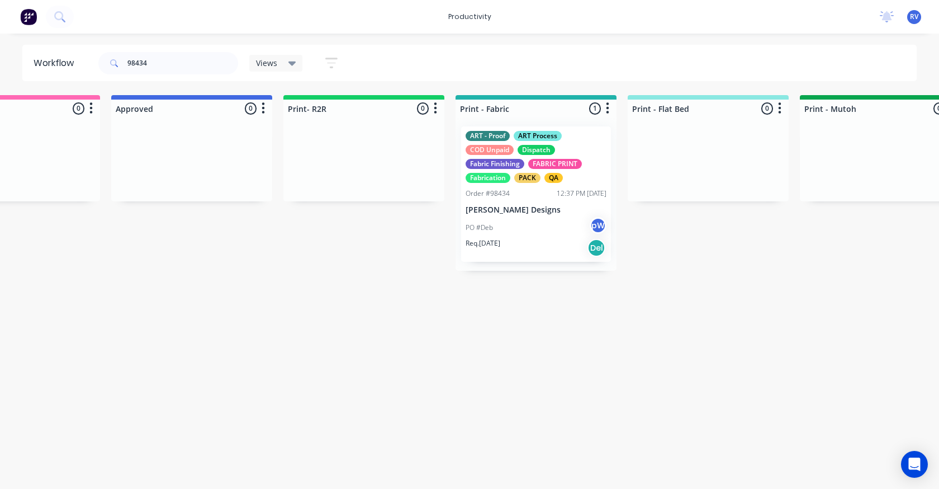
click at [261, 64] on span "Views" at bounding box center [266, 63] width 21 height 12
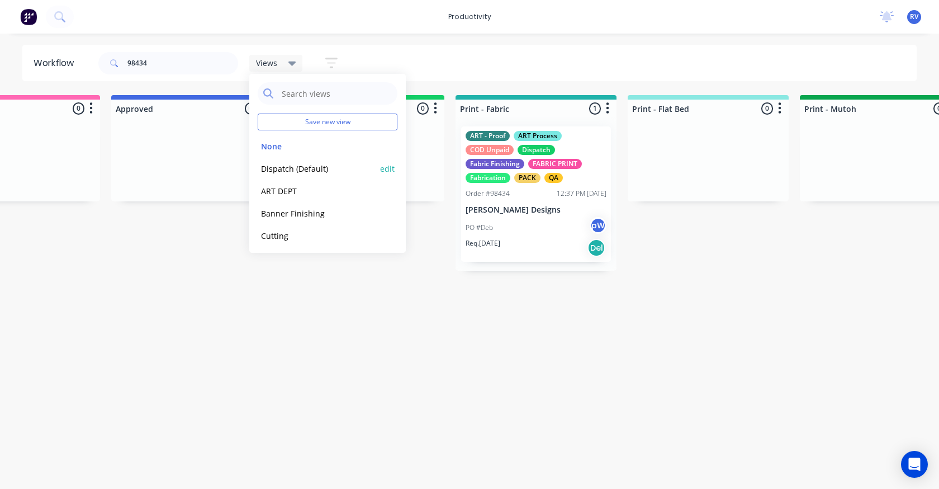
click at [271, 163] on button "Dispatch (Default)" at bounding box center [317, 168] width 119 height 13
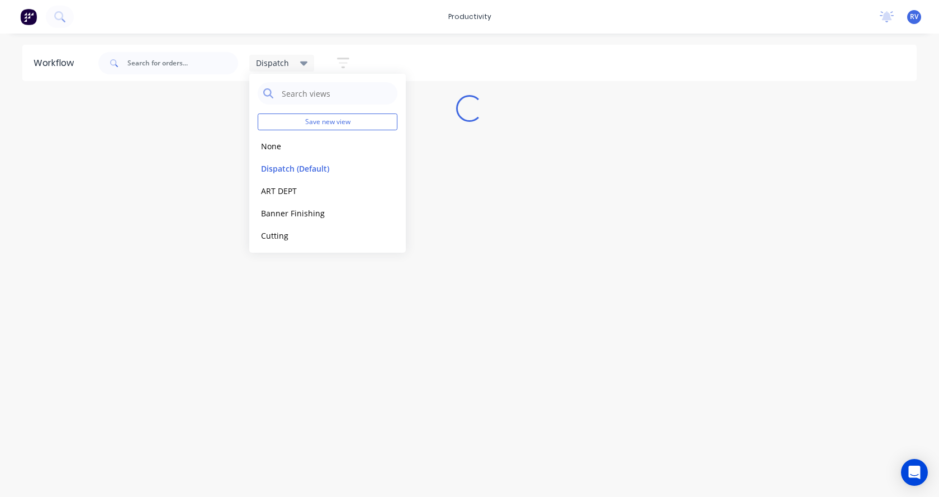
click at [180, 189] on div "Workflow Dispatch Save new view None edit Dispatch (Default) edit ART DEPT edit…" at bounding box center [469, 260] width 939 height 430
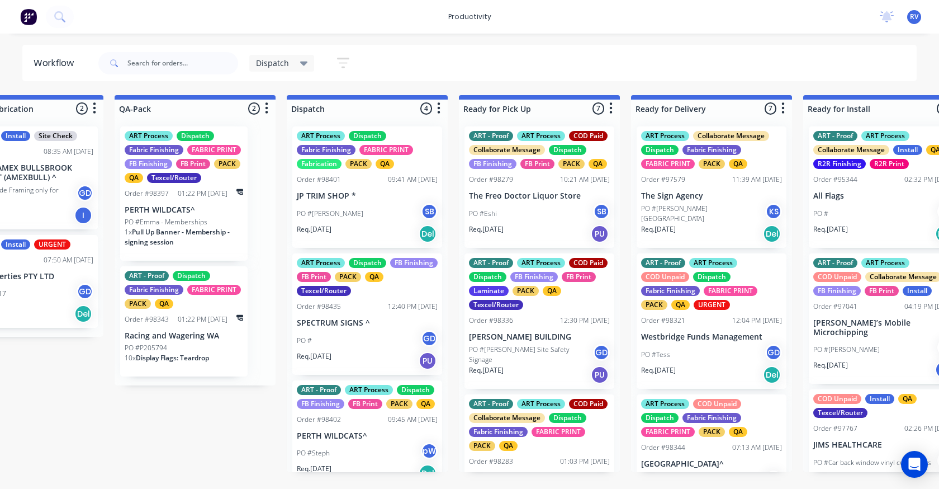
scroll to position [0, 625]
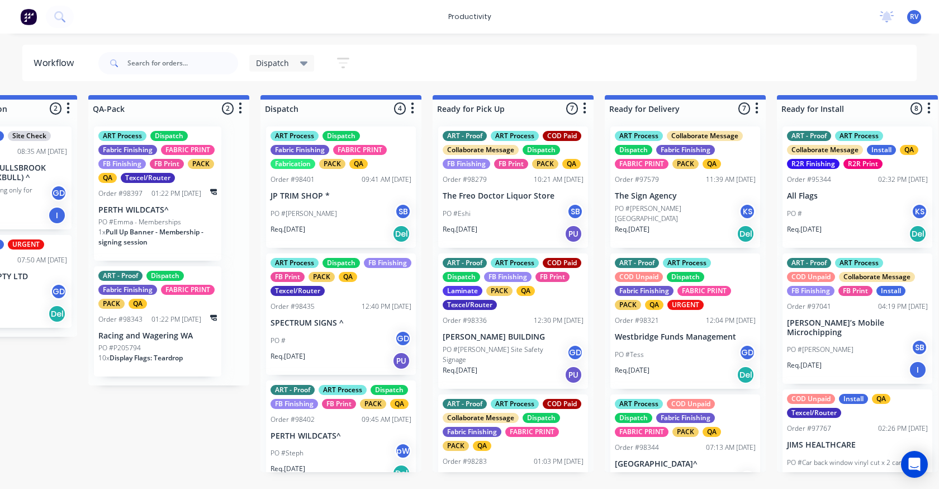
click at [347, 224] on div "Req. [DATE] Del" at bounding box center [341, 233] width 141 height 19
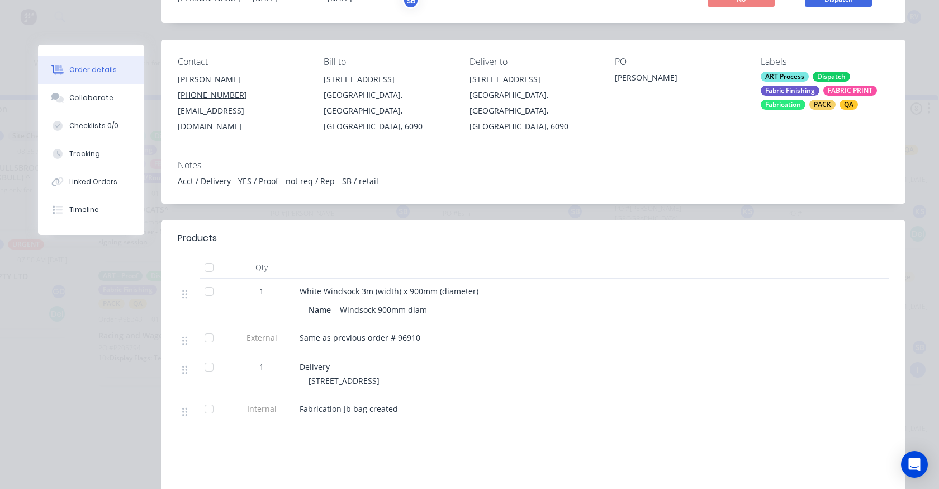
scroll to position [0, 0]
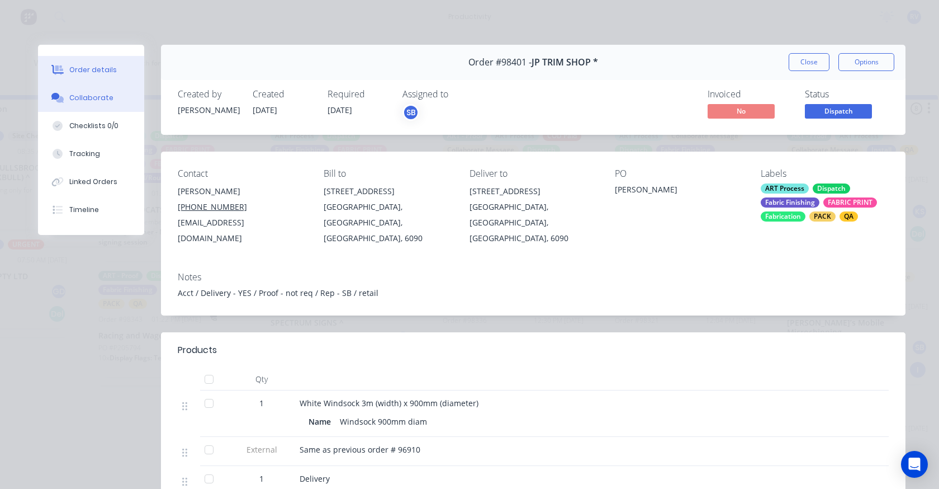
drag, startPoint x: 93, startPoint y: 101, endPoint x: 98, endPoint y: 106, distance: 6.7
click at [93, 101] on div "Collaborate" at bounding box center [91, 98] width 44 height 10
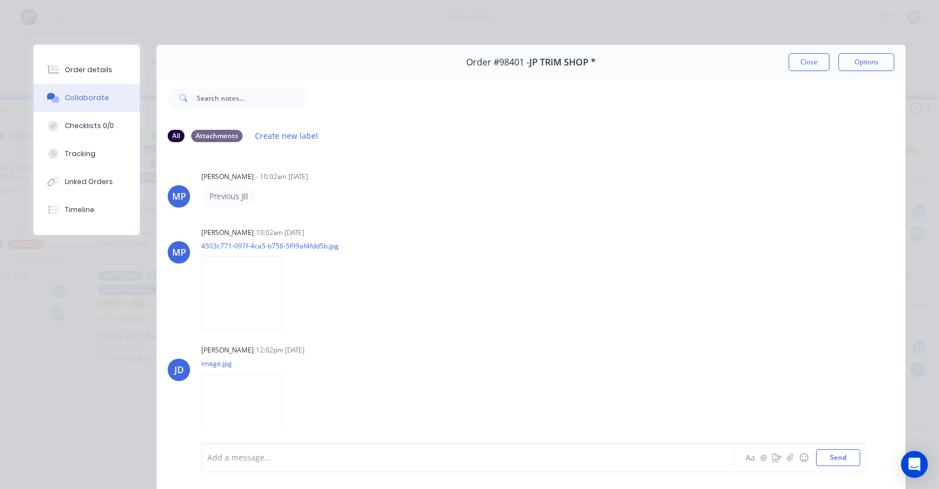
scroll to position [2, 0]
drag, startPoint x: 75, startPoint y: 69, endPoint x: 88, endPoint y: 70, distance: 12.4
click at [75, 69] on div "Order details" at bounding box center [89, 70] width 48 height 10
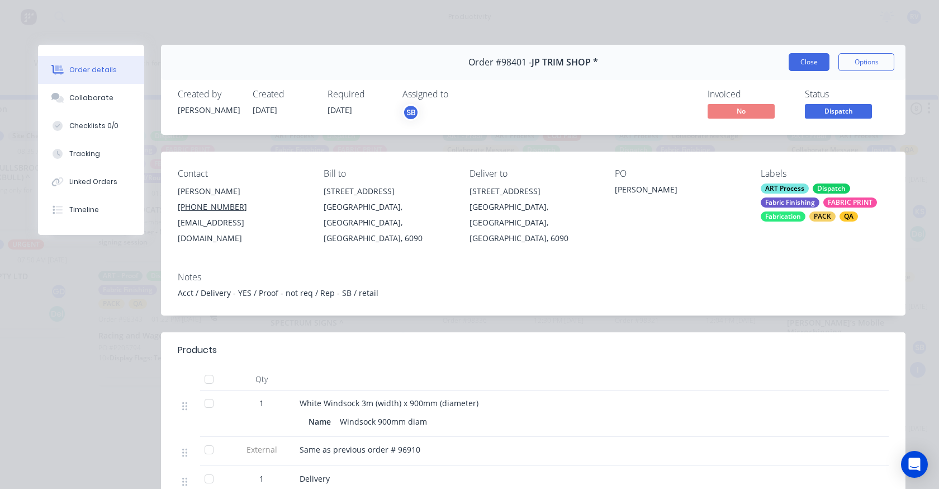
drag, startPoint x: 819, startPoint y: 58, endPoint x: 623, endPoint y: 115, distance: 203.7
click at [819, 58] on button "Close" at bounding box center [809, 62] width 41 height 18
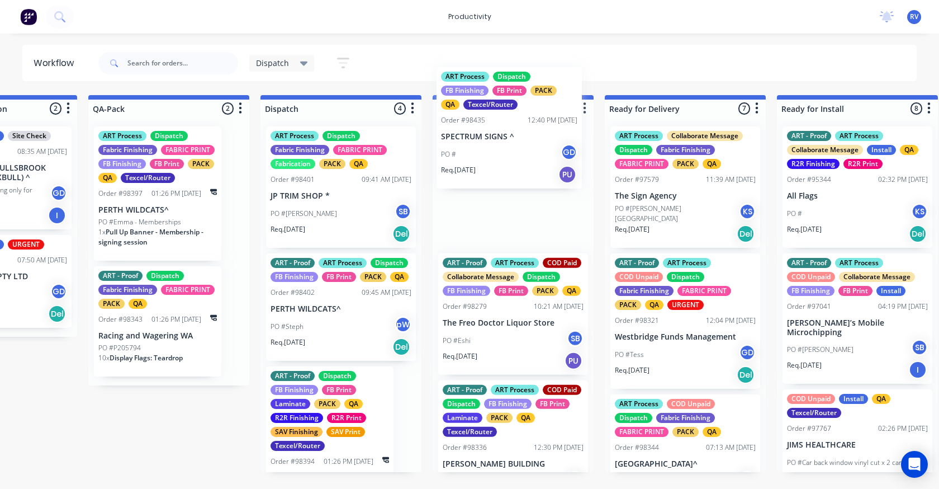
drag, startPoint x: 345, startPoint y: 327, endPoint x: 489, endPoint y: 163, distance: 218.4
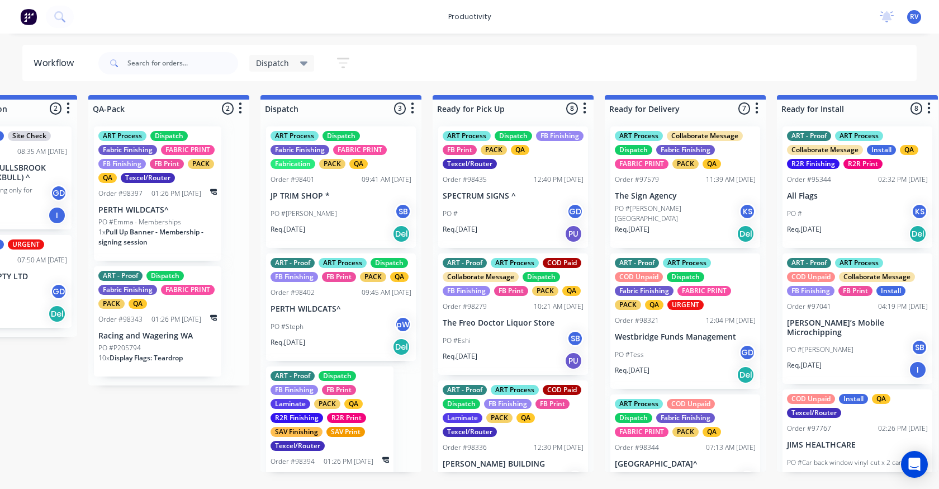
scroll to position [0, 24]
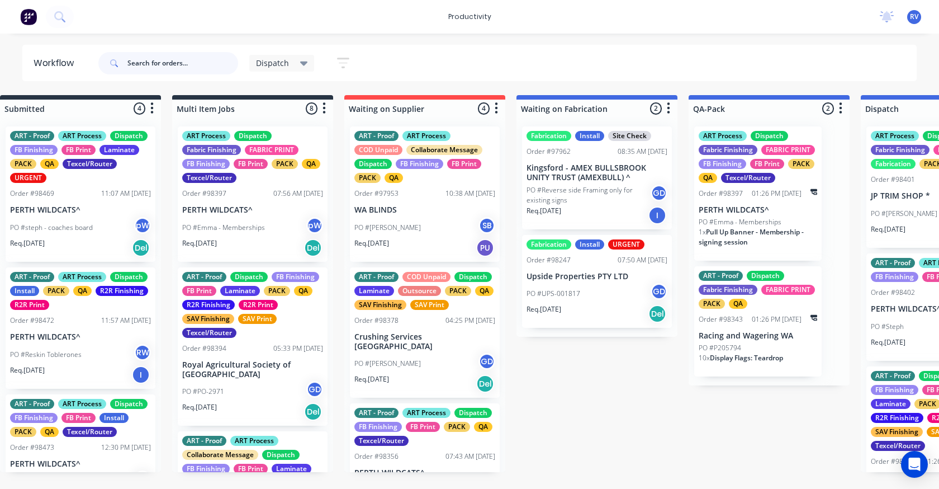
click at [183, 60] on input "text" at bounding box center [182, 63] width 111 height 22
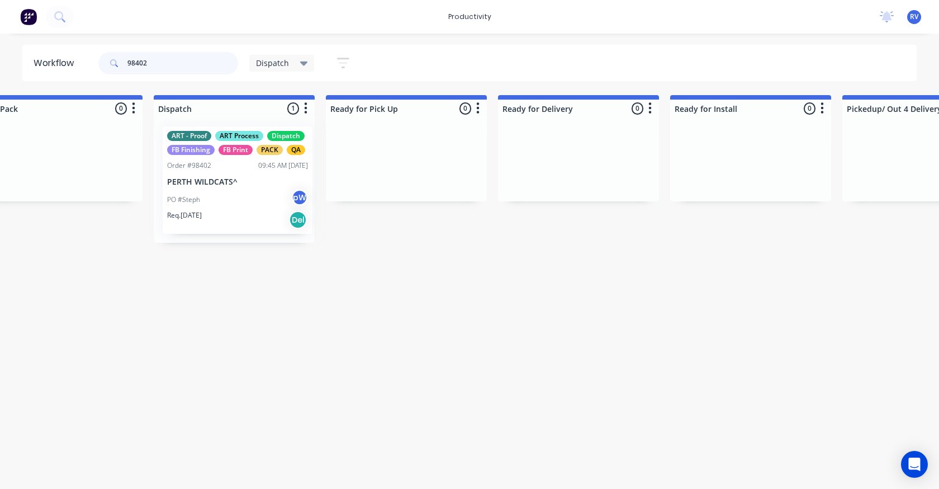
scroll to position [0, 731]
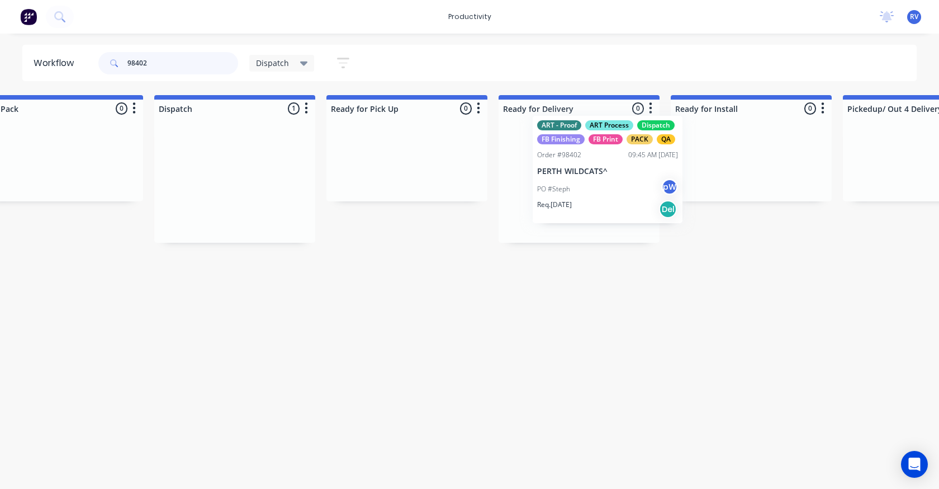
drag, startPoint x: 192, startPoint y: 176, endPoint x: 559, endPoint y: 166, distance: 366.4
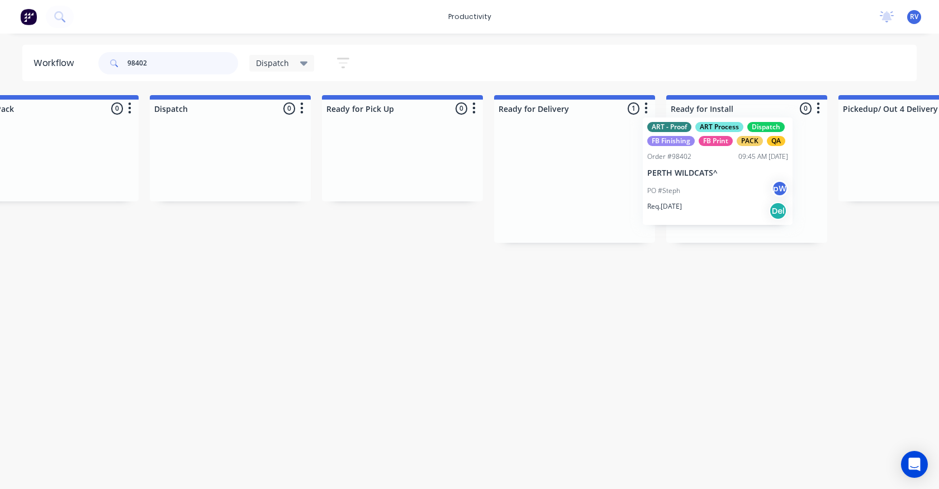
scroll to position [0, 738]
drag, startPoint x: 592, startPoint y: 176, endPoint x: 671, endPoint y: 164, distance: 80.2
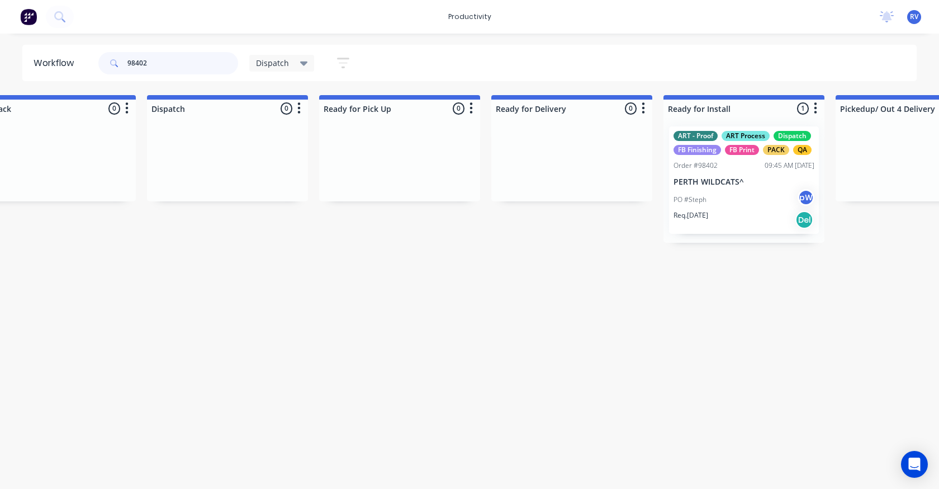
type input "98402"
click at [282, 66] on span "Dispatch" at bounding box center [272, 63] width 33 height 12
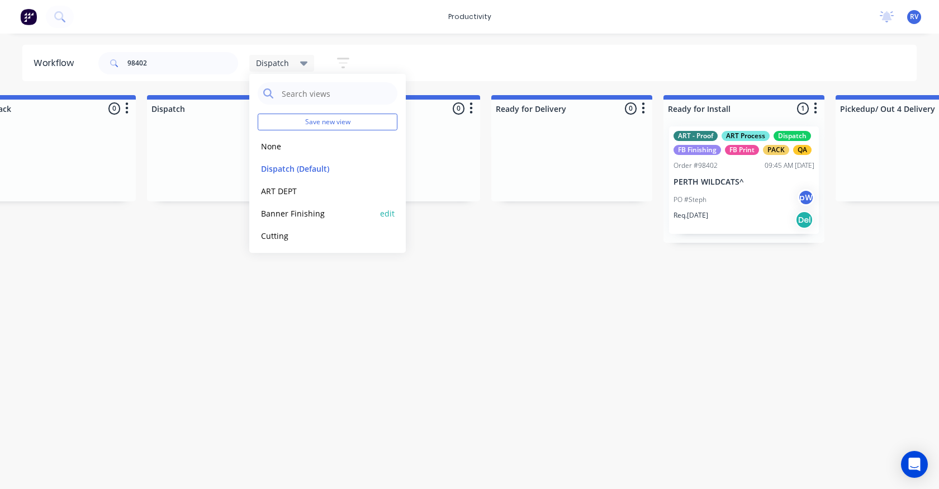
drag, startPoint x: 310, startPoint y: 170, endPoint x: 302, endPoint y: 212, distance: 43.2
click at [310, 170] on button "Dispatch (Default)" at bounding box center [317, 168] width 119 height 13
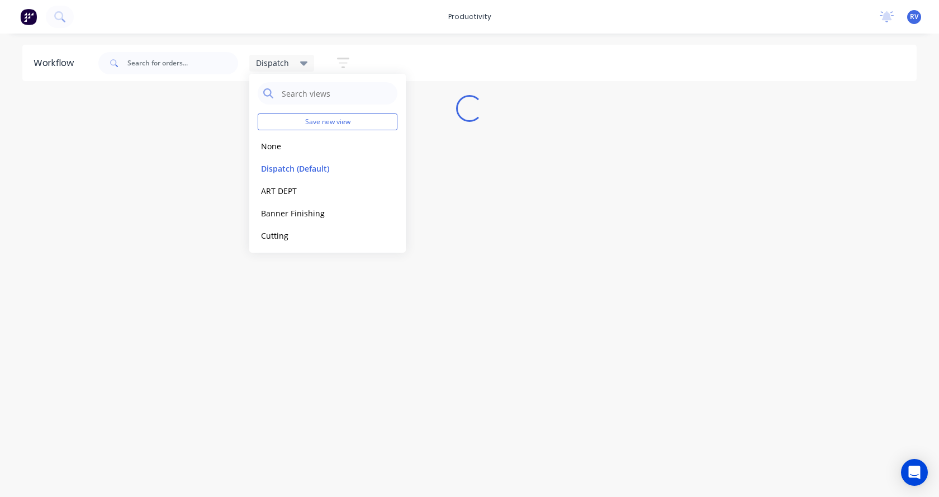
click at [294, 268] on div "Workflow Dispatch Save new view None edit Dispatch (Default) edit ART DEPT edit…" at bounding box center [469, 260] width 939 height 430
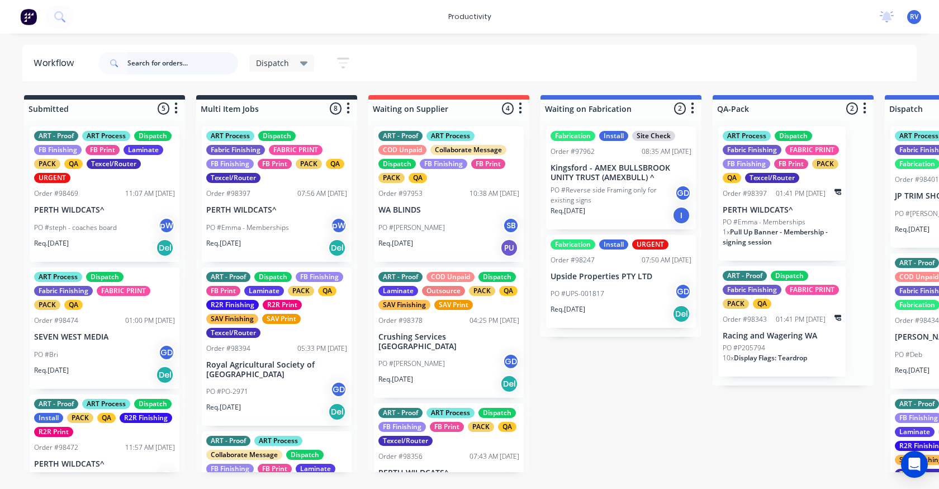
click at [185, 65] on input "text" at bounding box center [182, 63] width 111 height 22
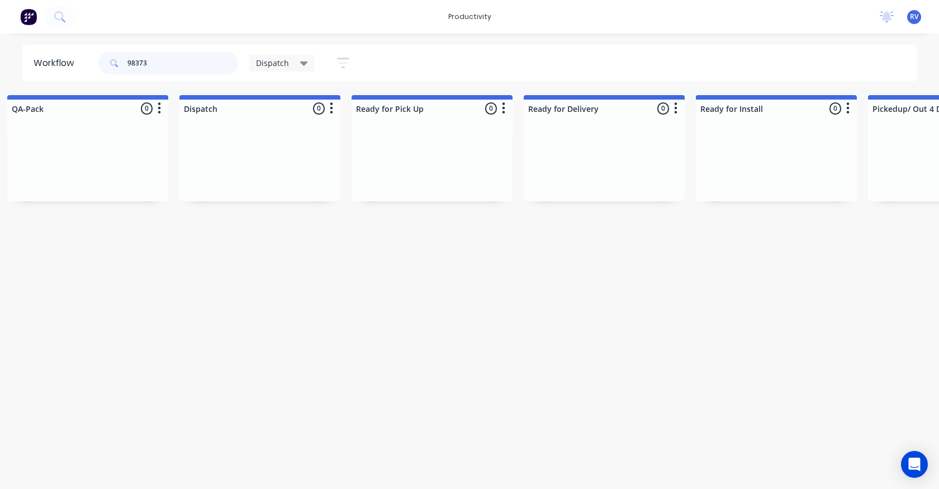
scroll to position [0, 708]
type input "98373"
drag, startPoint x: 272, startPoint y: 50, endPoint x: 272, endPoint y: 57, distance: 7.3
click at [273, 54] on div "98373 Dispatch Save new view None edit Dispatch (Default) edit ART DEPT edit Ba…" at bounding box center [229, 63] width 266 height 34
click at [272, 58] on span "Dispatch" at bounding box center [272, 63] width 33 height 12
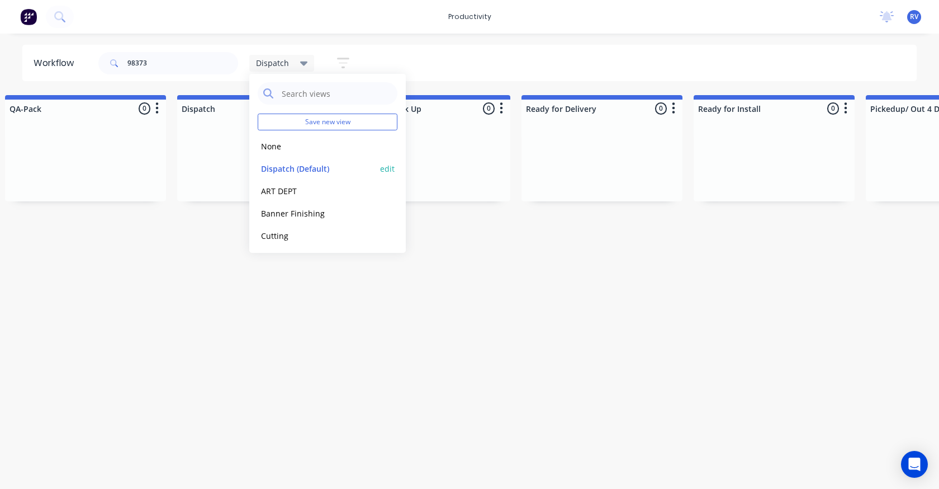
click at [290, 163] on button "Dispatch (Default)" at bounding box center [317, 168] width 119 height 13
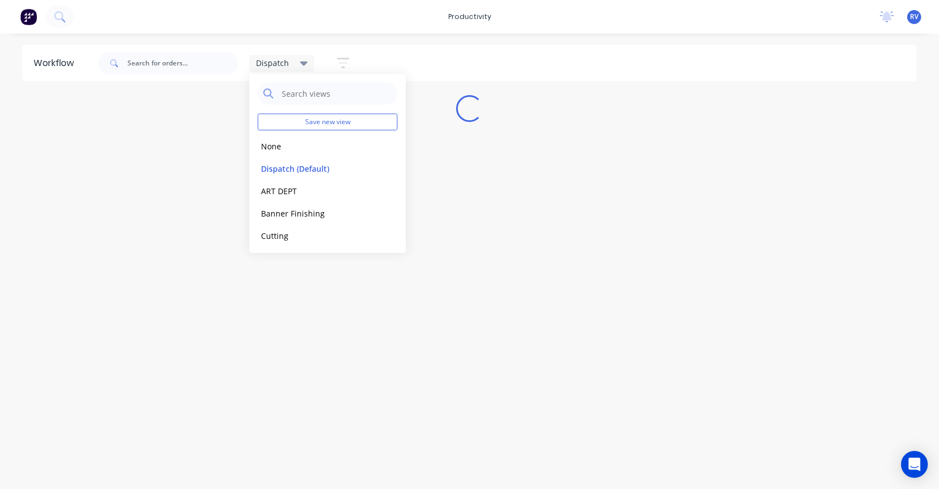
scroll to position [0, 0]
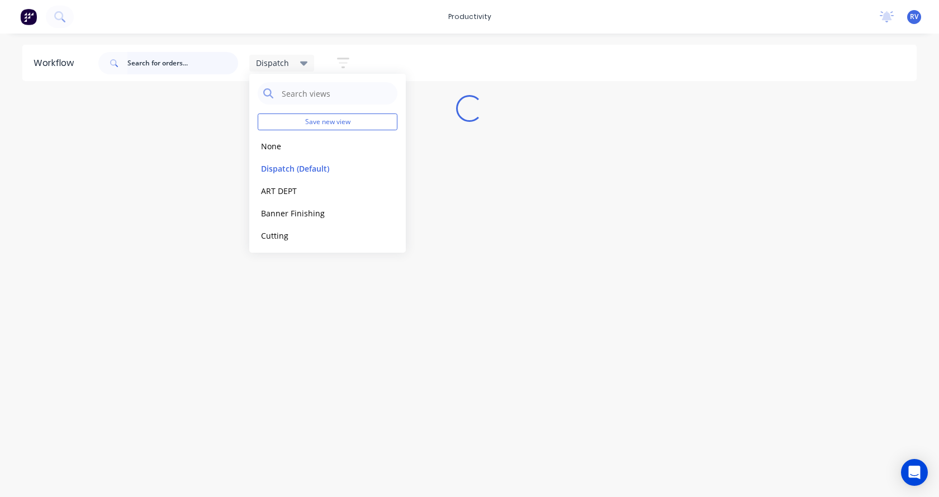
click at [163, 67] on input "text" at bounding box center [182, 63] width 111 height 22
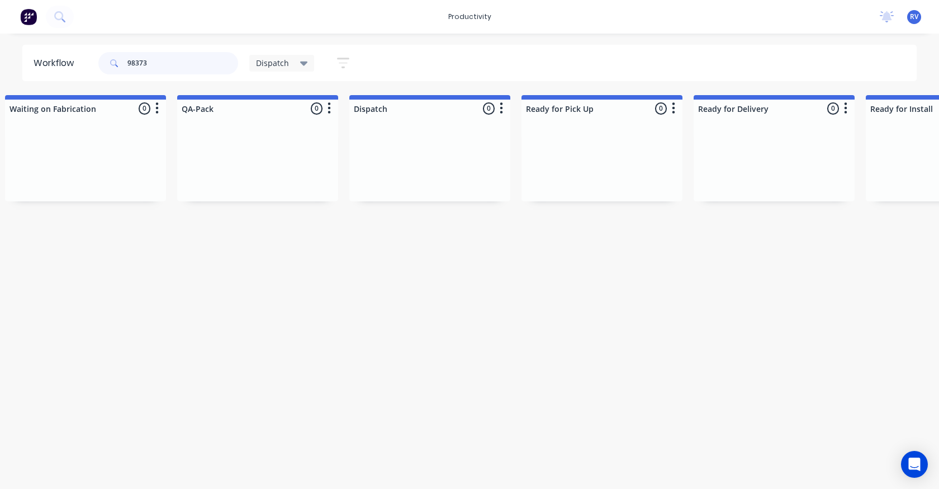
scroll to position [0, 523]
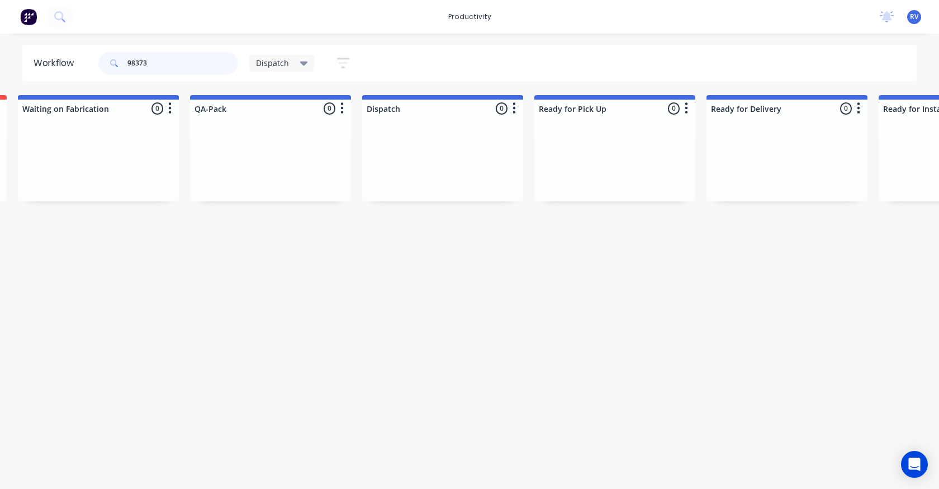
type input "98373"
click at [279, 59] on span "Dispatch" at bounding box center [272, 63] width 33 height 12
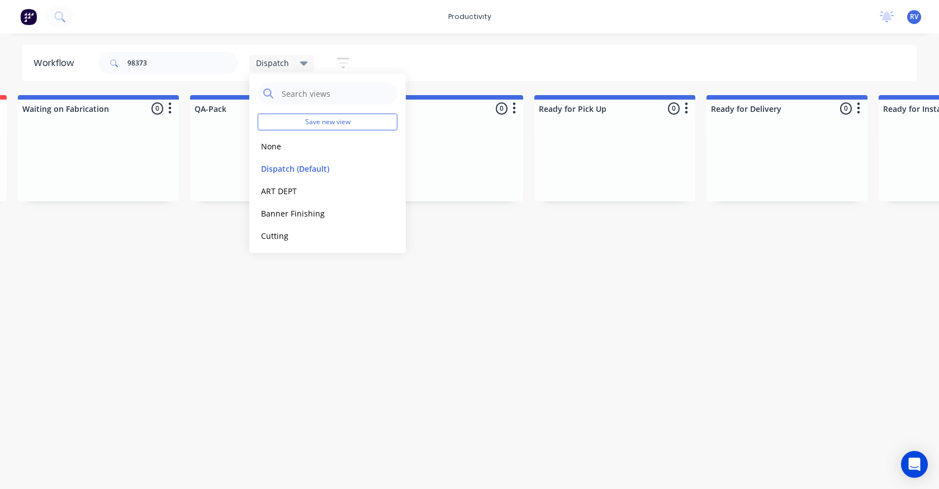
drag, startPoint x: 272, startPoint y: 150, endPoint x: 223, endPoint y: 125, distance: 55.5
click at [267, 145] on button "None" at bounding box center [317, 146] width 119 height 13
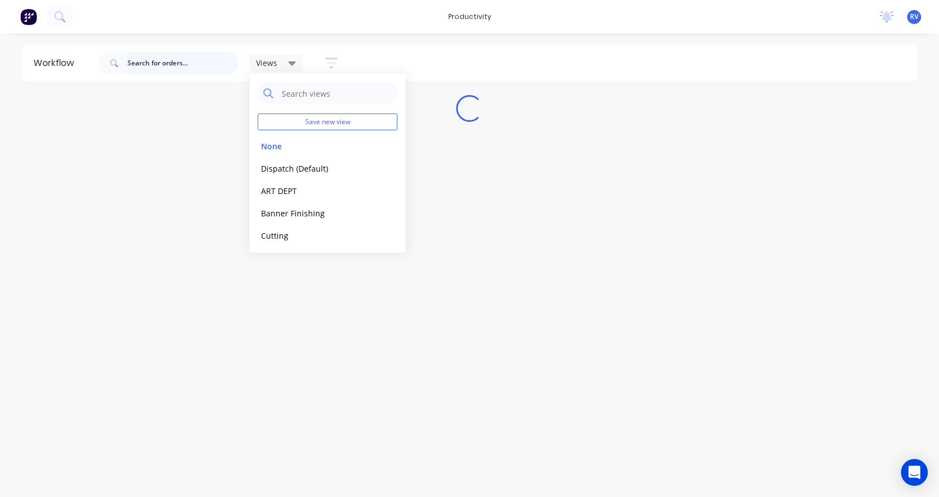
click at [151, 67] on input "text" at bounding box center [182, 63] width 111 height 22
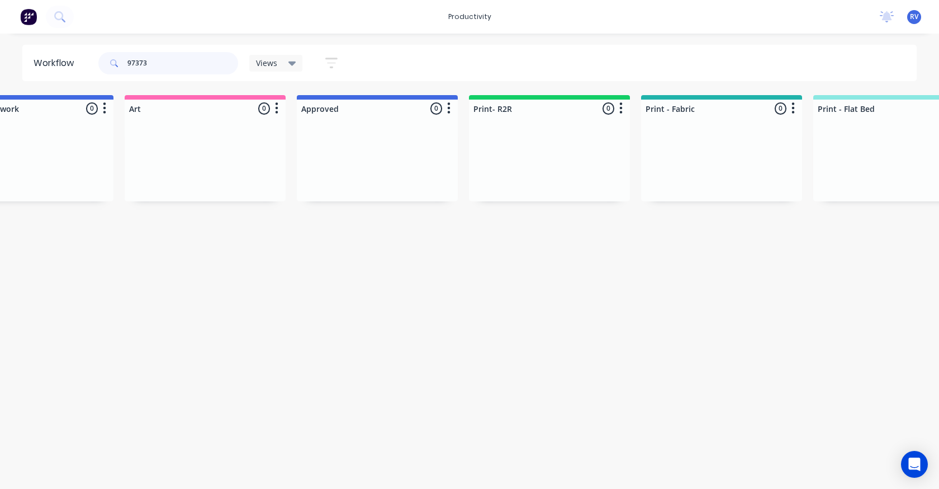
scroll to position [0, 760]
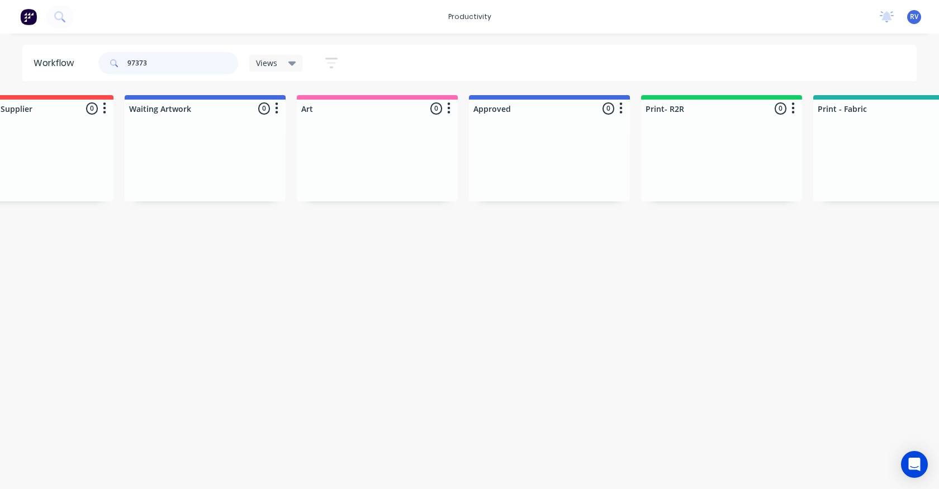
click at [164, 67] on input "97373" at bounding box center [182, 63] width 111 height 22
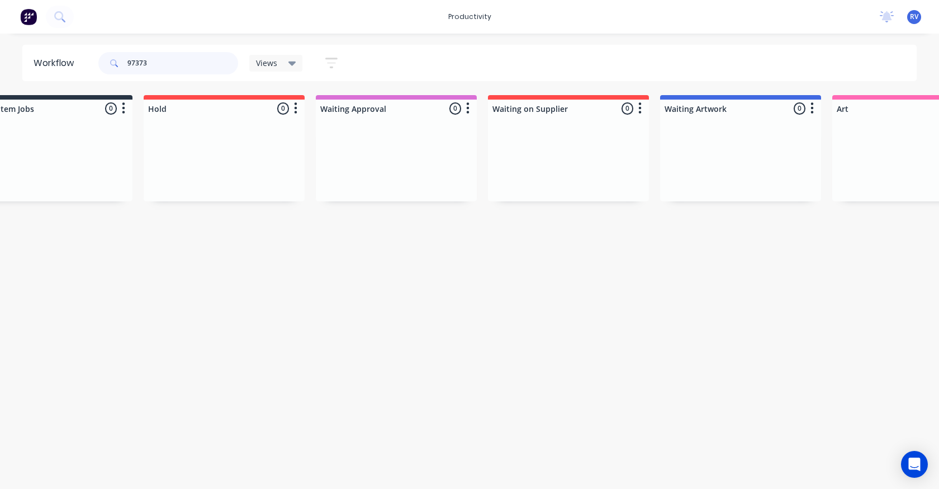
scroll to position [0, 220]
click at [134, 63] on input "97373" at bounding box center [182, 63] width 111 height 22
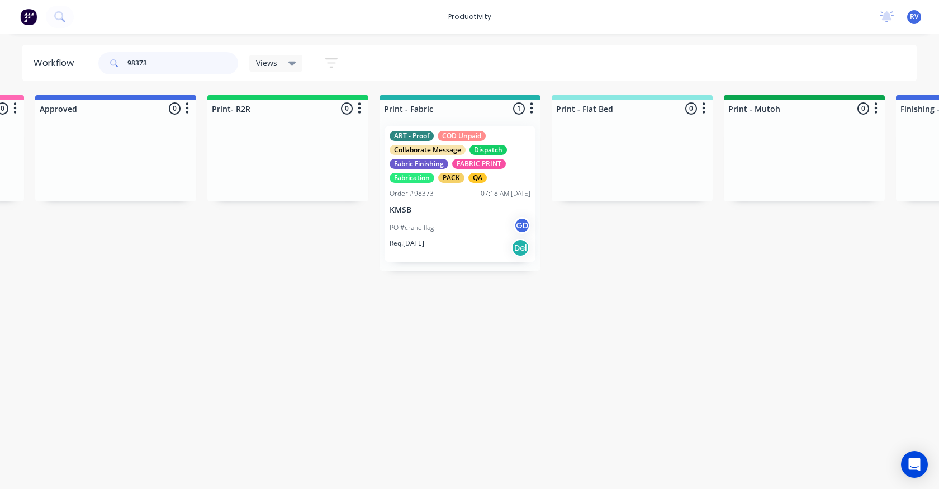
scroll to position [0, 1443]
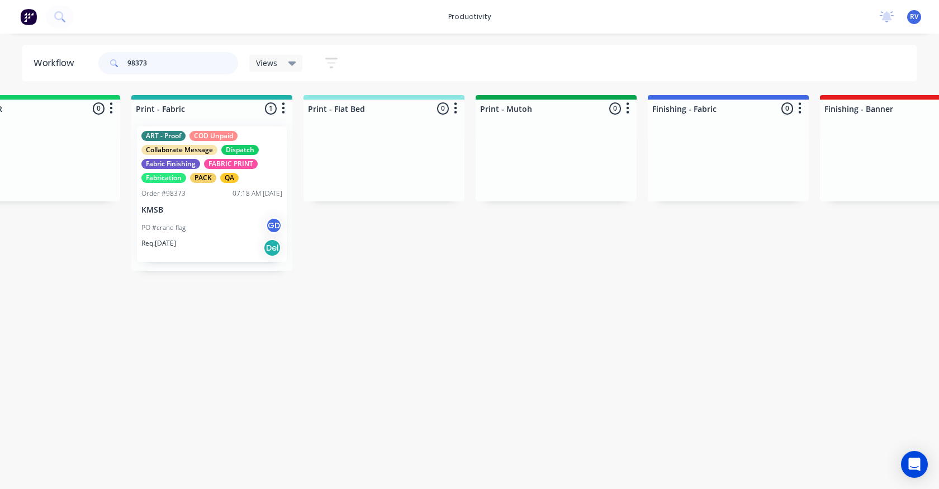
type input "98373"
click at [268, 62] on span "Views" at bounding box center [266, 63] width 21 height 12
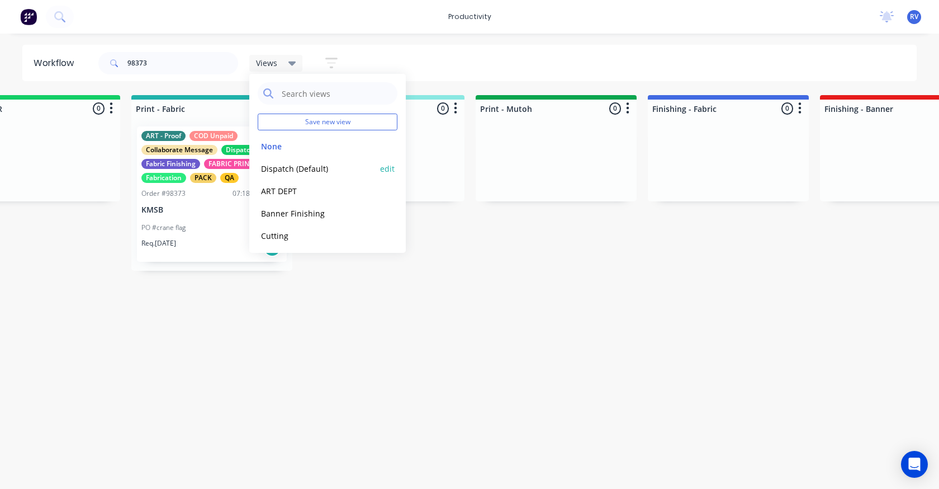
drag, startPoint x: 268, startPoint y: 164, endPoint x: 262, endPoint y: 191, distance: 26.9
click at [268, 168] on button "Dispatch (Default)" at bounding box center [317, 168] width 119 height 13
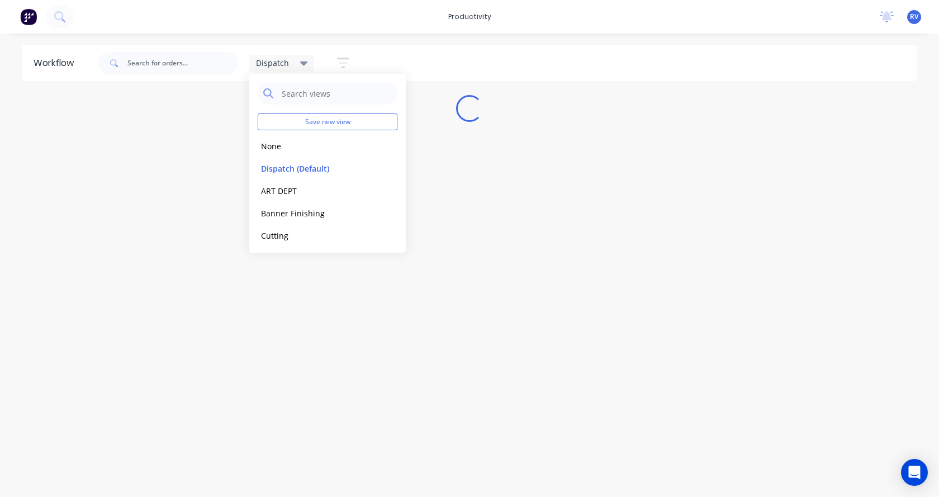
drag, startPoint x: 235, startPoint y: 315, endPoint x: 236, endPoint y: 304, distance: 11.8
click at [236, 312] on div "Workflow Dispatch Save new view None edit Dispatch (Default) edit ART DEPT edit…" at bounding box center [469, 260] width 939 height 430
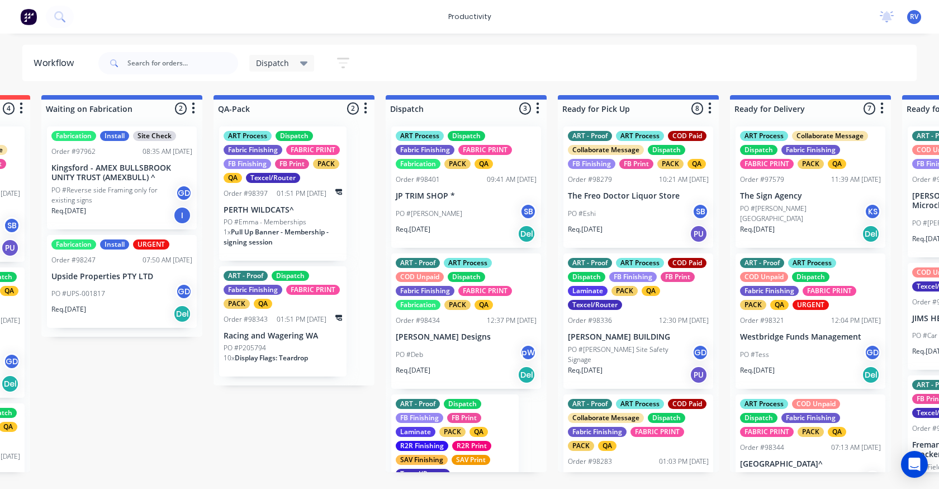
scroll to position [0, 695]
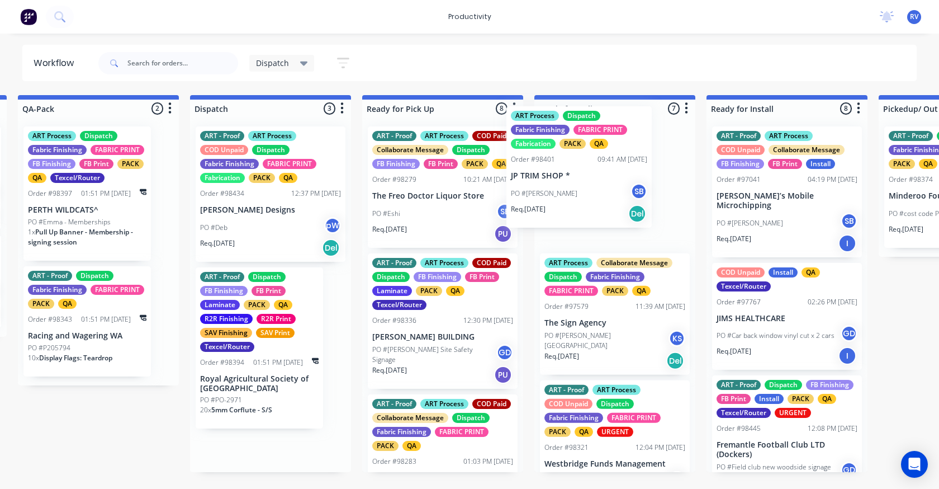
drag, startPoint x: 233, startPoint y: 204, endPoint x: 549, endPoint y: 180, distance: 316.8
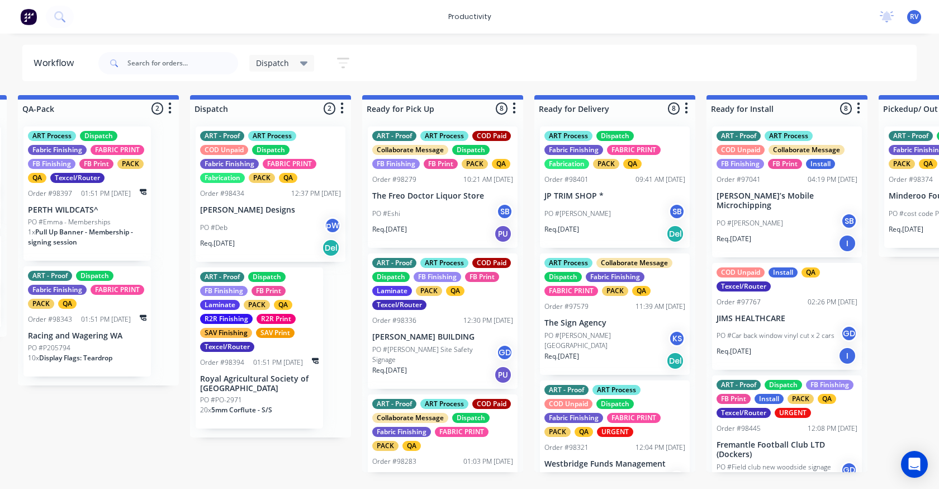
click at [271, 229] on div "PO #Deb pW" at bounding box center [270, 227] width 141 height 21
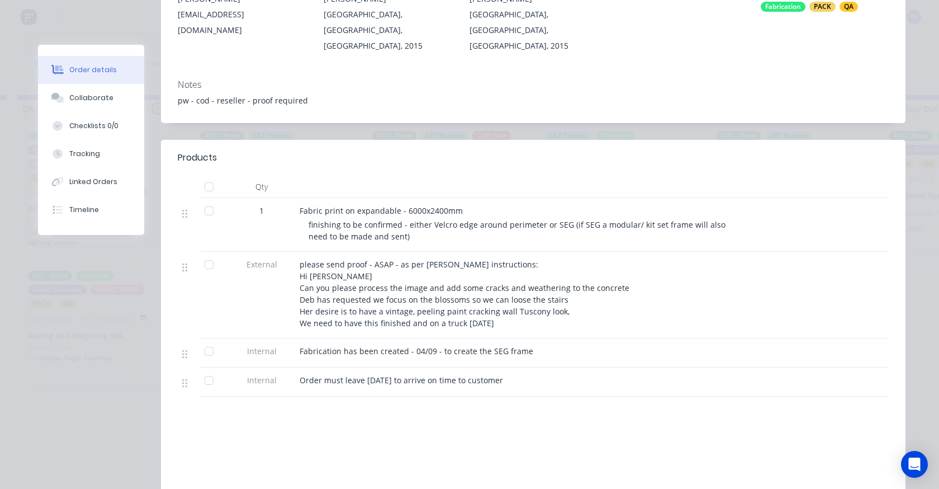
scroll to position [168, 0]
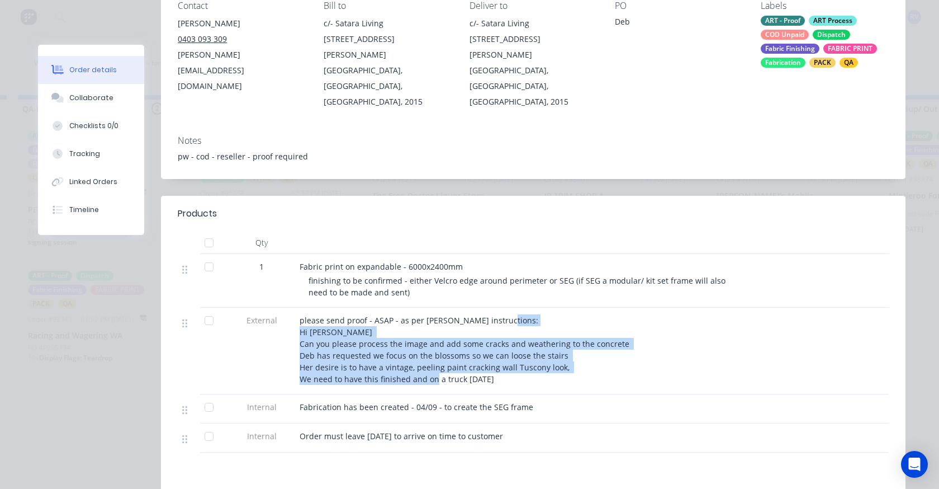
drag, startPoint x: 297, startPoint y: 286, endPoint x: 595, endPoint y: 336, distance: 301.6
click at [595, 336] on div "please send proof - ASAP - as per [PERSON_NAME] instructions: Hi [PERSON_NAME] …" at bounding box center [519, 349] width 438 height 70
click at [596, 335] on div "please send proof - ASAP - as per [PERSON_NAME] instructions: Hi [PERSON_NAME] …" at bounding box center [519, 349] width 438 height 70
